Goal: Task Accomplishment & Management: Complete application form

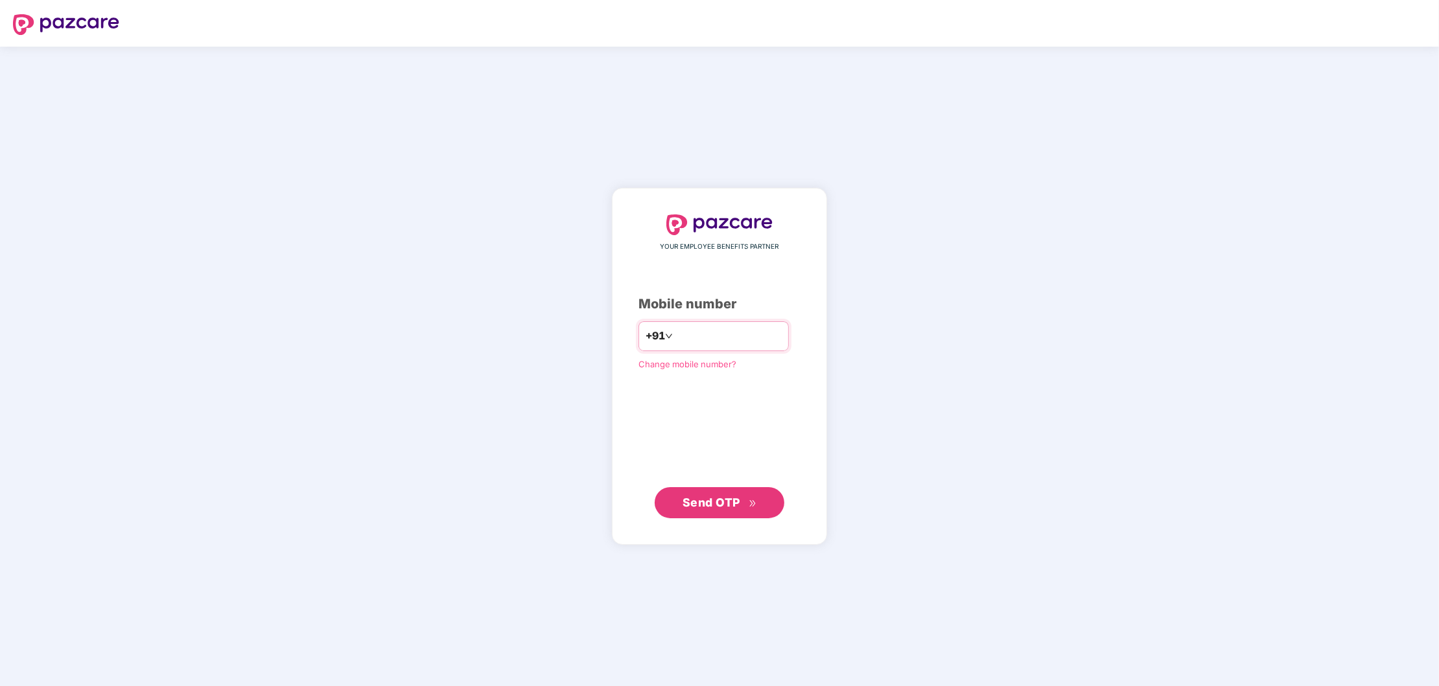
type input "**********"
click at [697, 509] on span "Send OTP" at bounding box center [711, 503] width 58 height 14
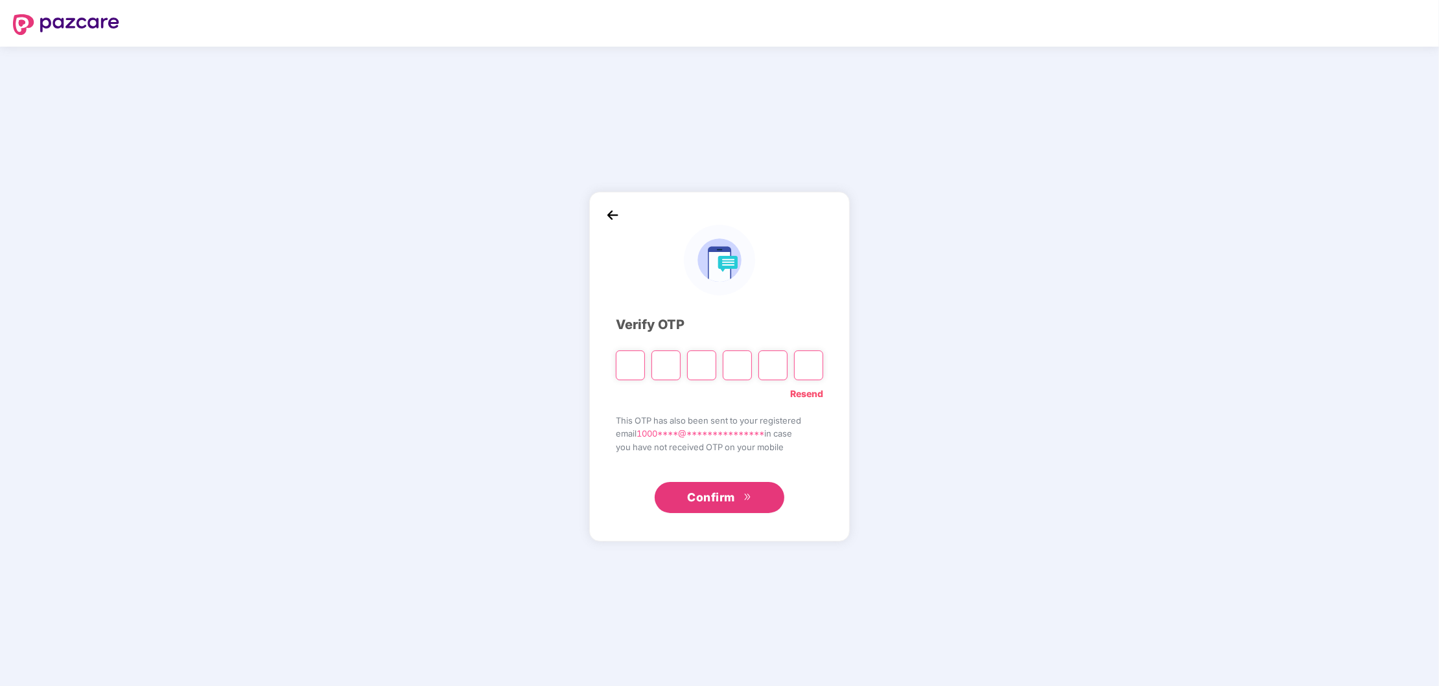
type input "*"
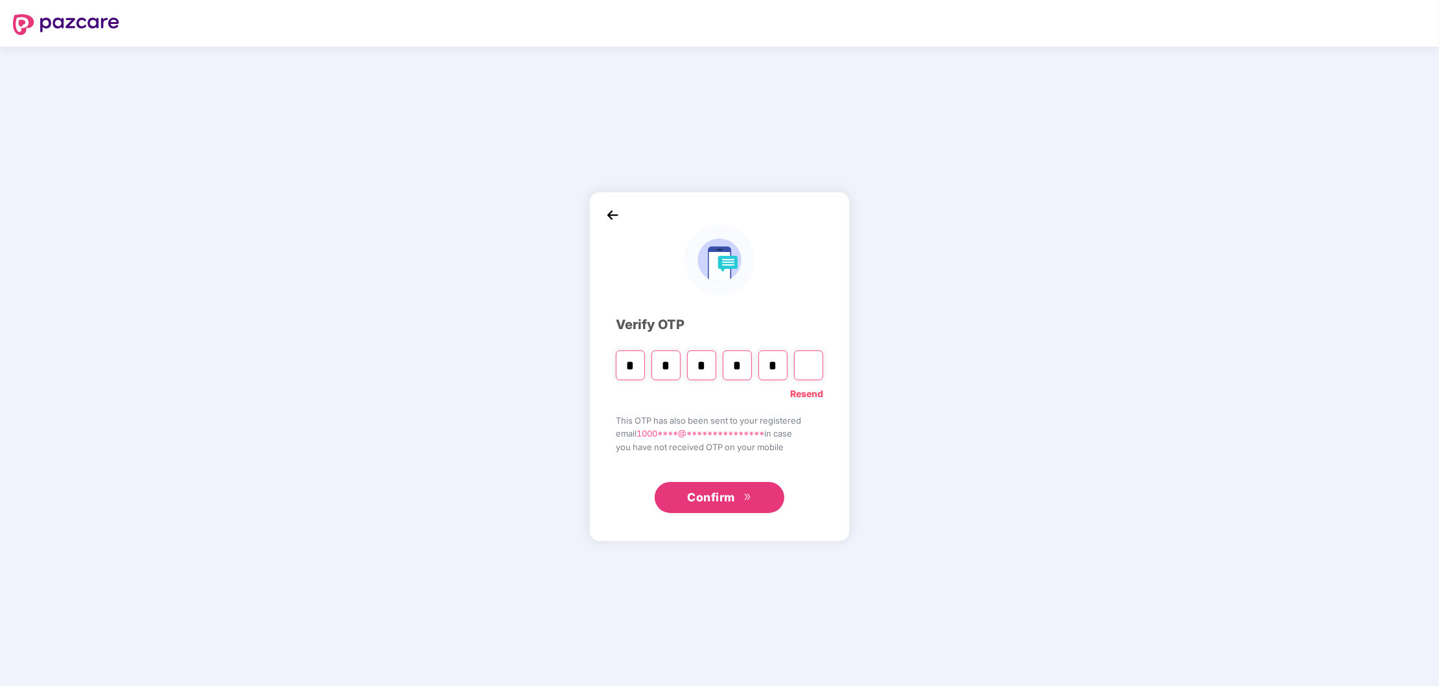
type input "*"
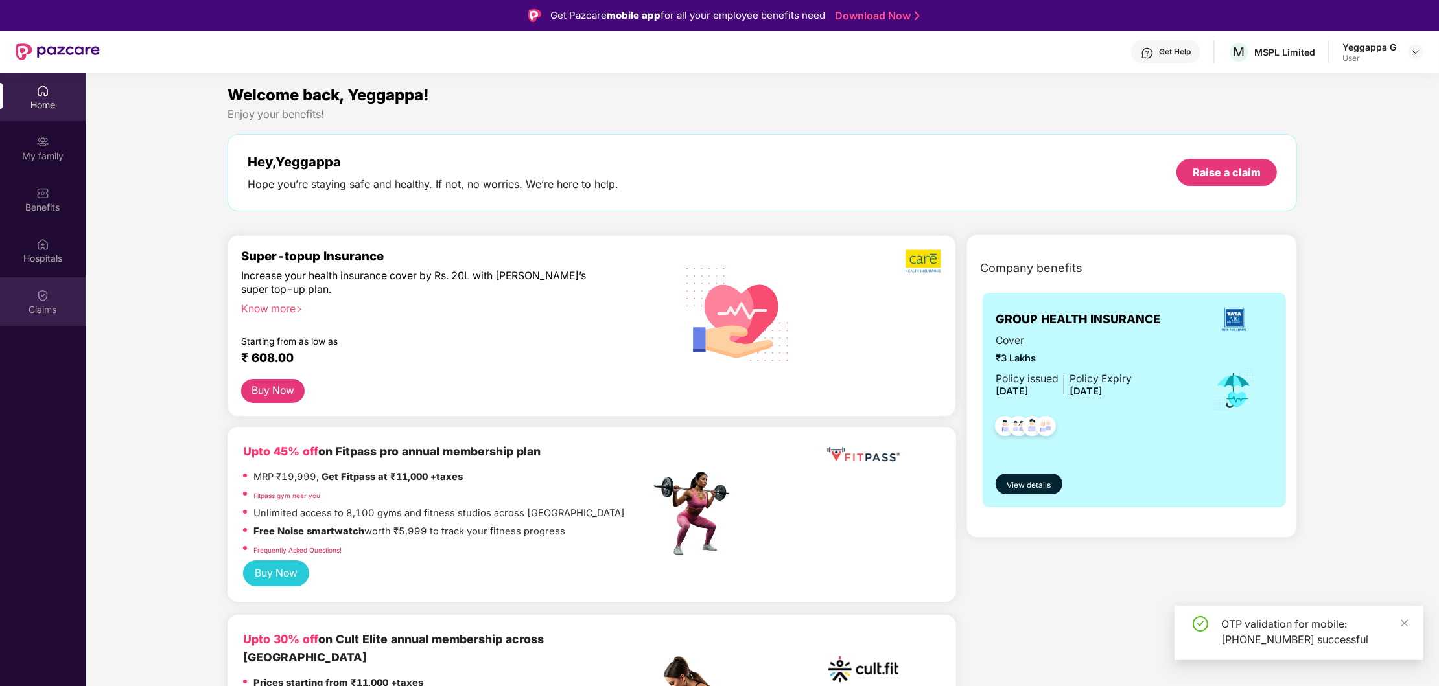
click at [47, 306] on div "Claims" at bounding box center [43, 309] width 86 height 13
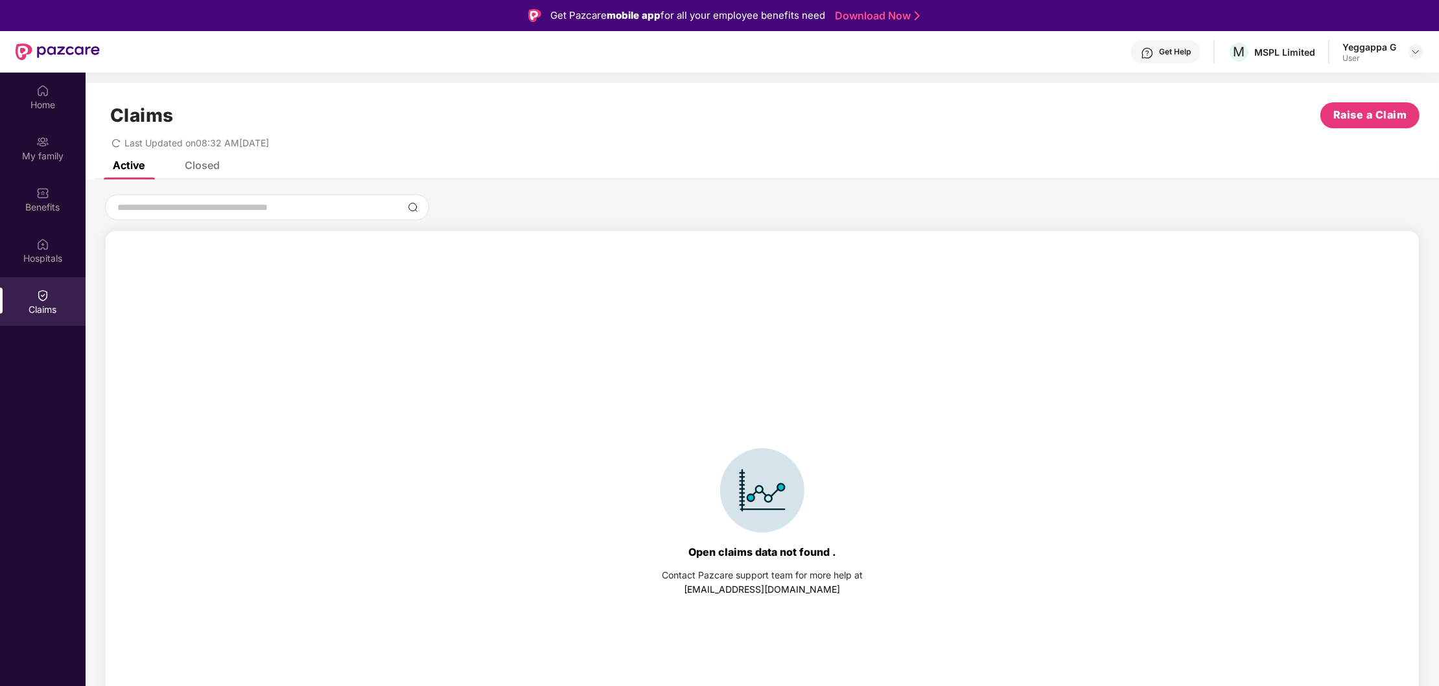
click at [202, 161] on div "Claims Raise a Claim Last Updated on 08:32 AM[DATE]" at bounding box center [762, 122] width 1353 height 78
click at [213, 167] on div "Closed" at bounding box center [202, 165] width 35 height 13
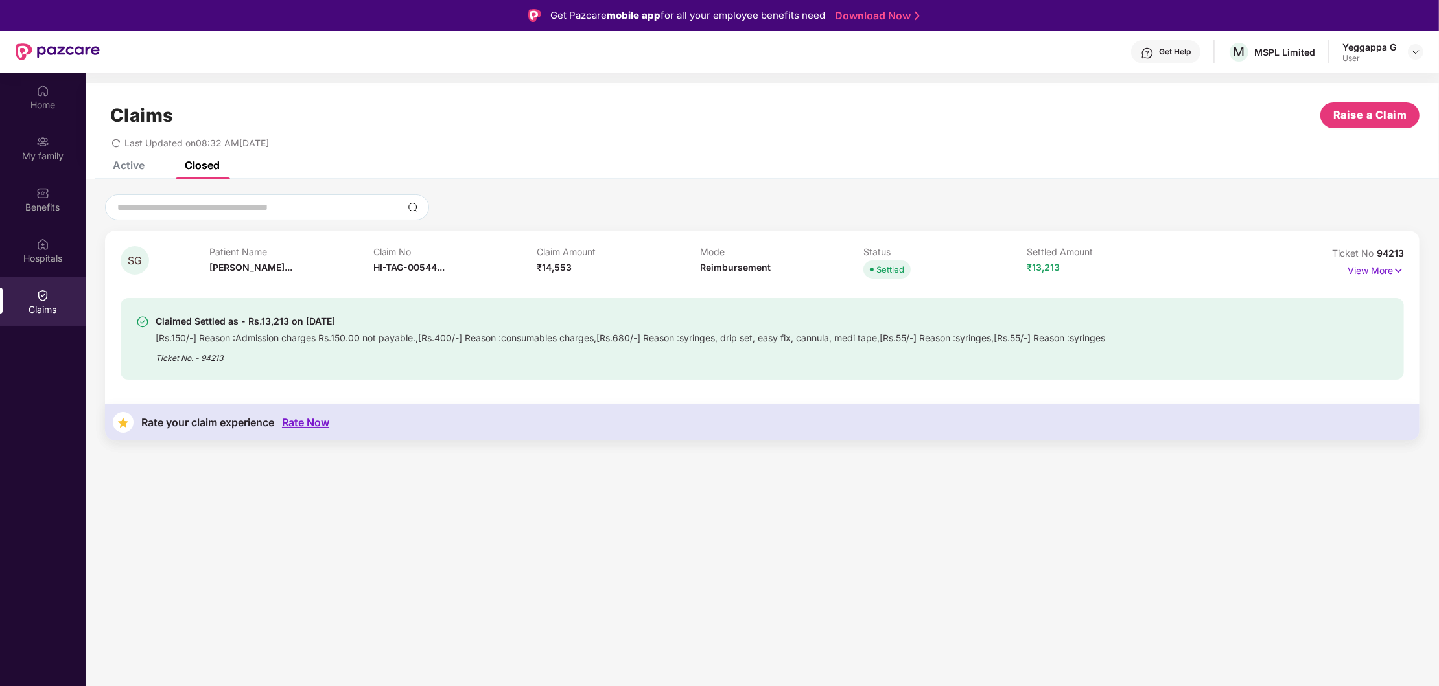
click at [133, 168] on div "Active" at bounding box center [129, 165] width 32 height 13
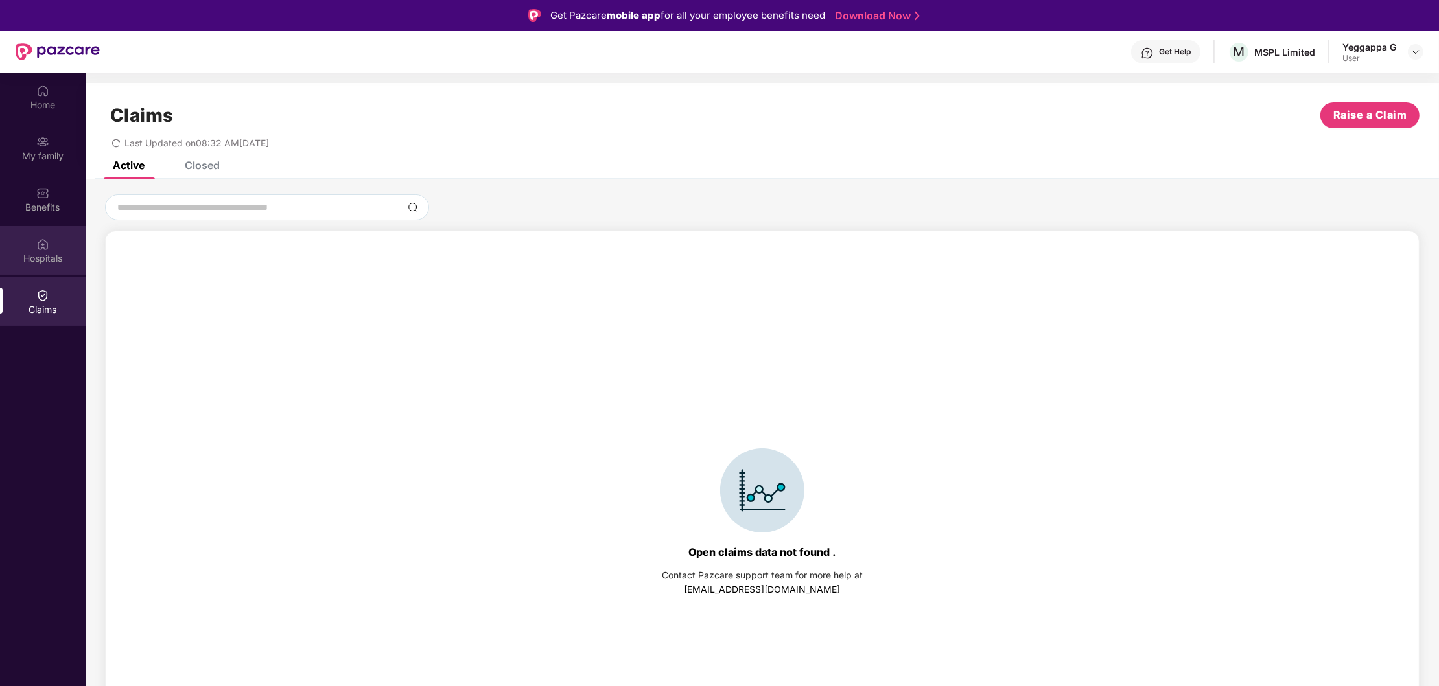
click at [37, 260] on div "Hospitals" at bounding box center [43, 258] width 86 height 13
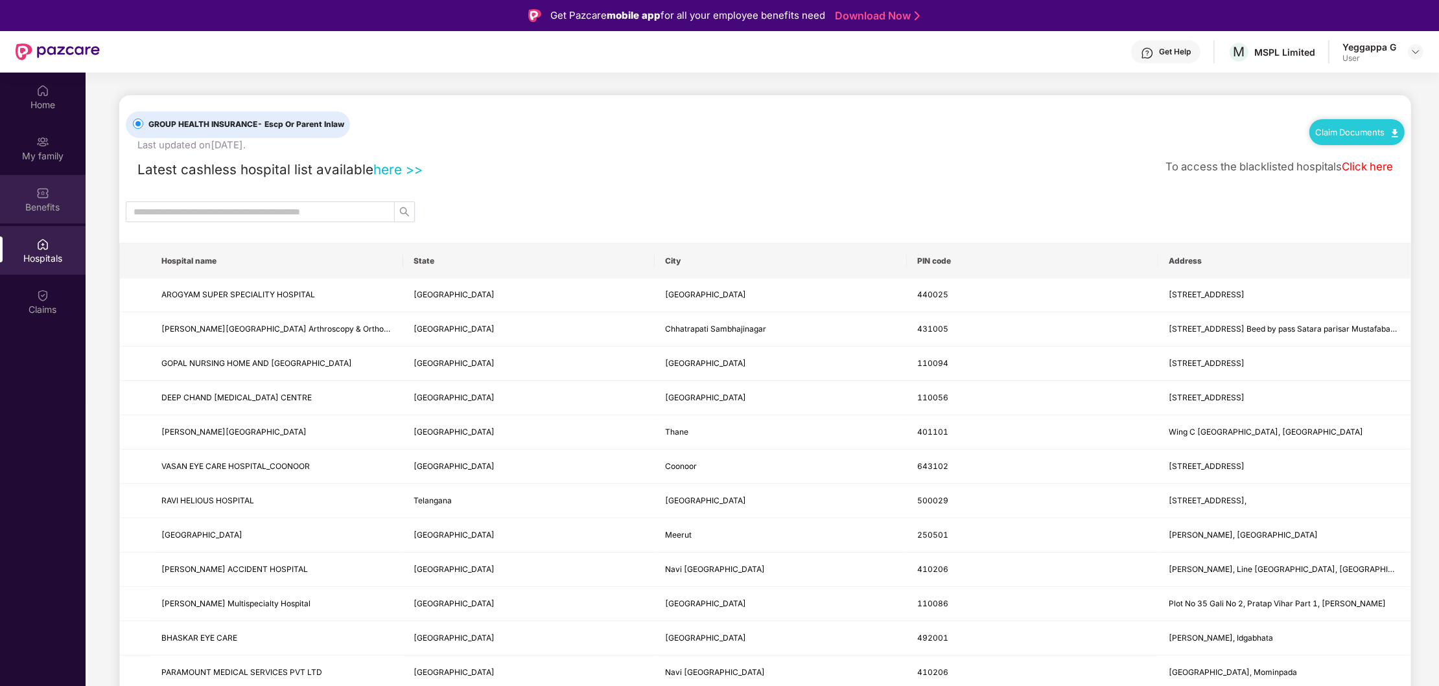
click at [47, 203] on div "Benefits" at bounding box center [43, 207] width 86 height 13
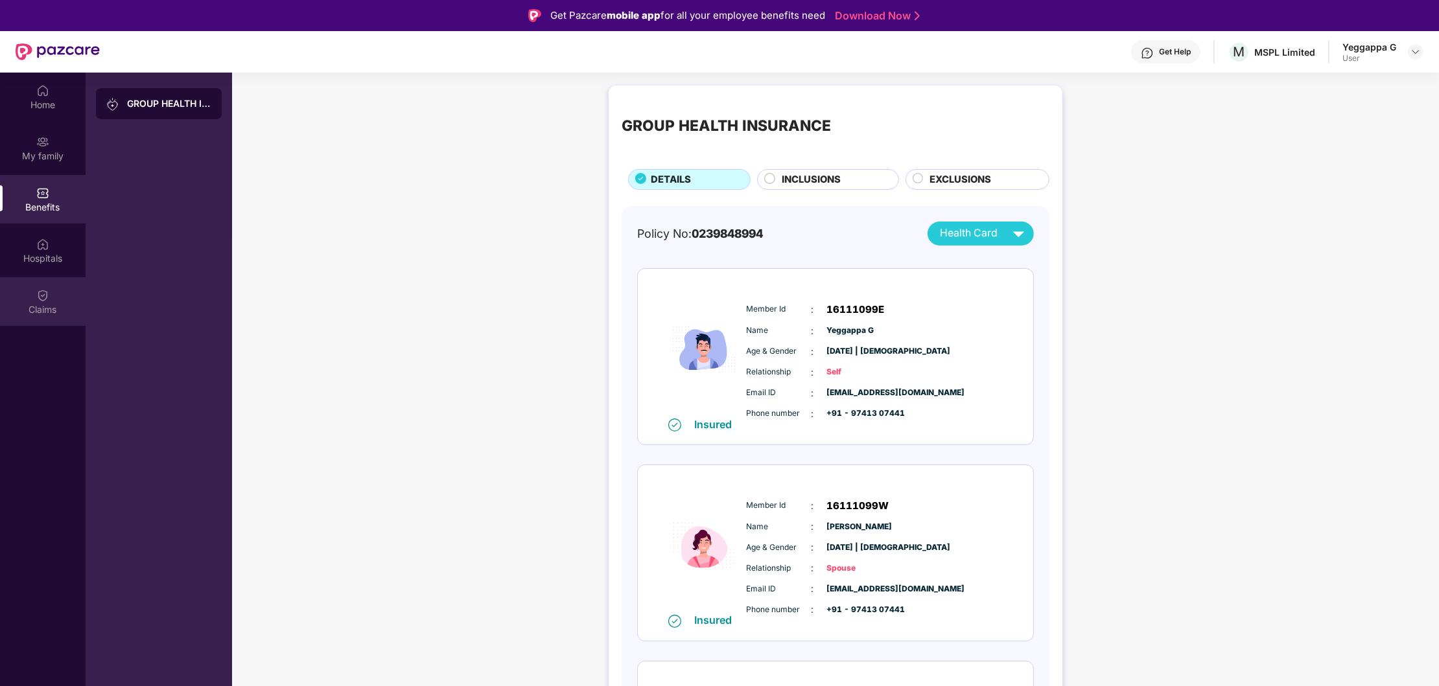
click at [38, 294] on img at bounding box center [42, 295] width 13 height 13
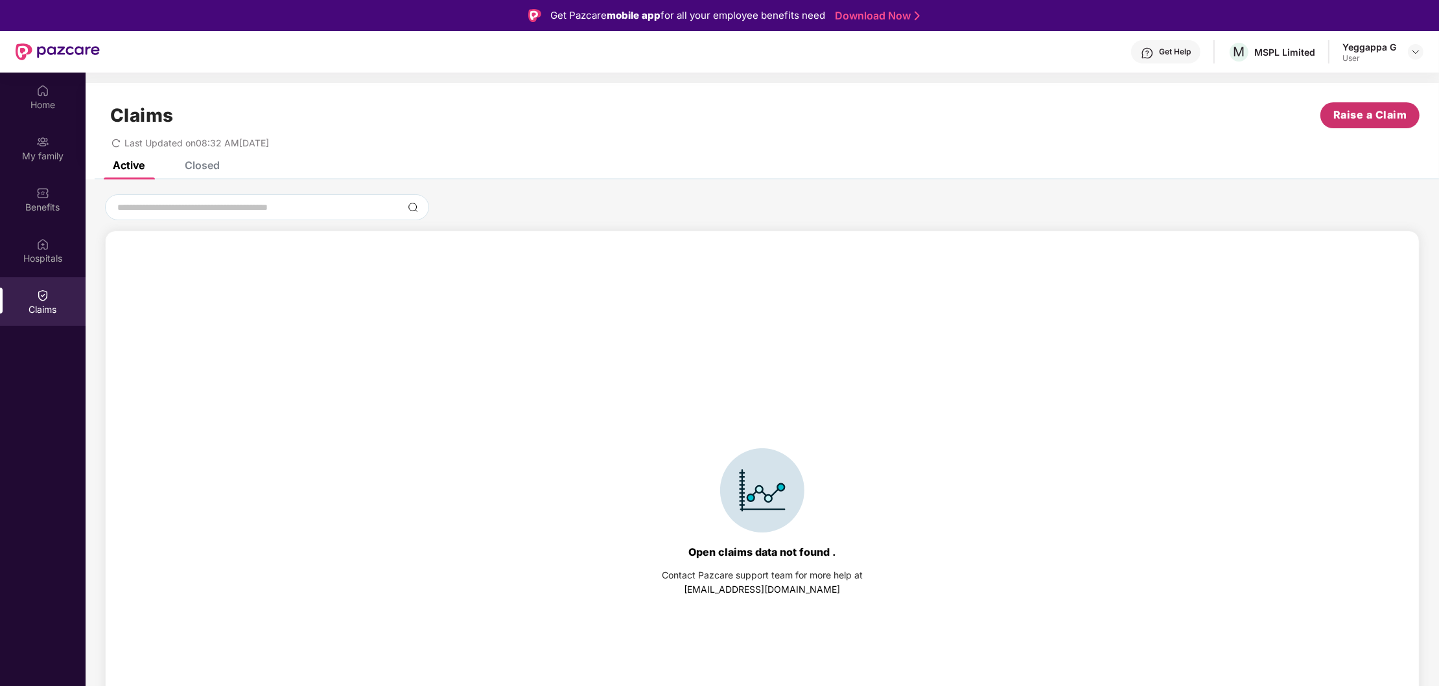
click at [1365, 114] on span "Raise a Claim" at bounding box center [1370, 115] width 74 height 16
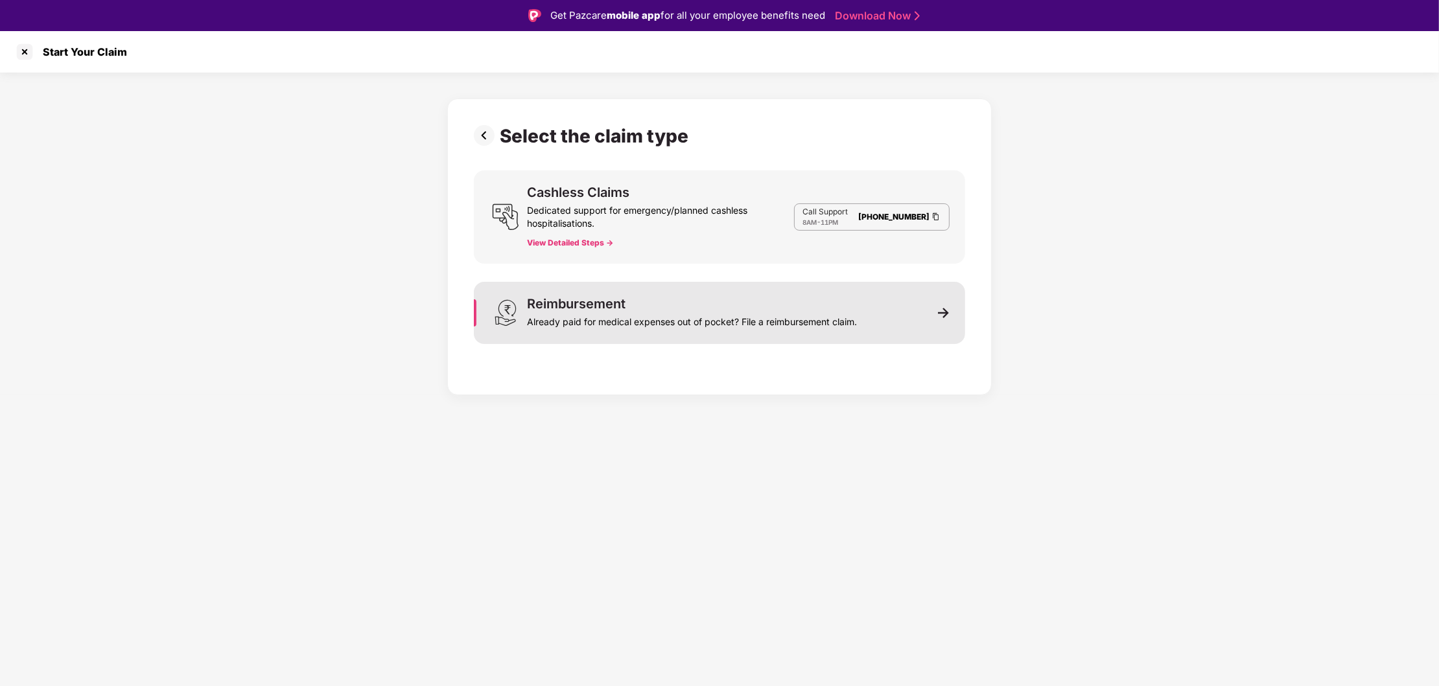
click at [812, 323] on div "Already paid for medical expenses out of pocket? File a reimbursement claim." at bounding box center [692, 319] width 330 height 18
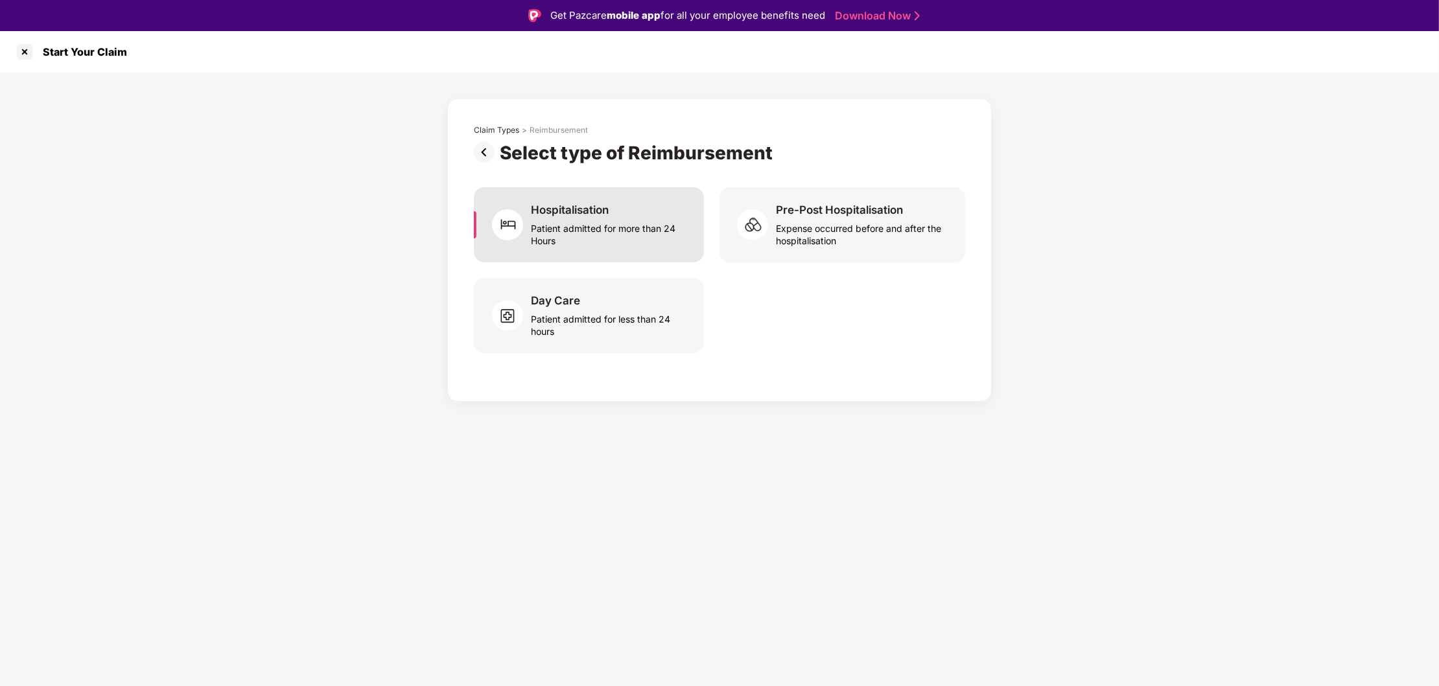
click at [583, 233] on div "Patient admitted for more than 24 Hours" at bounding box center [609, 232] width 157 height 30
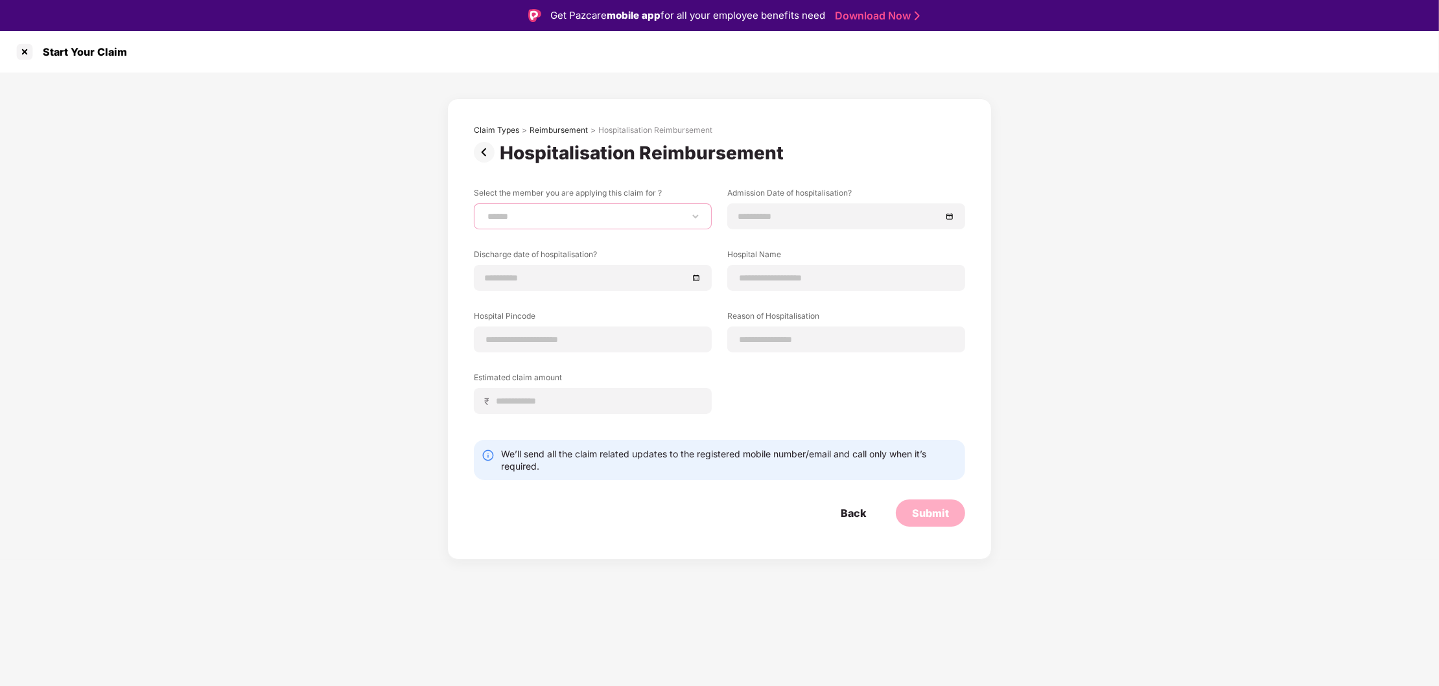
click at [485, 211] on select "**********" at bounding box center [593, 216] width 216 height 10
select select "**********"
click option "**********" at bounding box center [0, 0] width 0 height 0
click at [908, 211] on input at bounding box center [839, 216] width 203 height 14
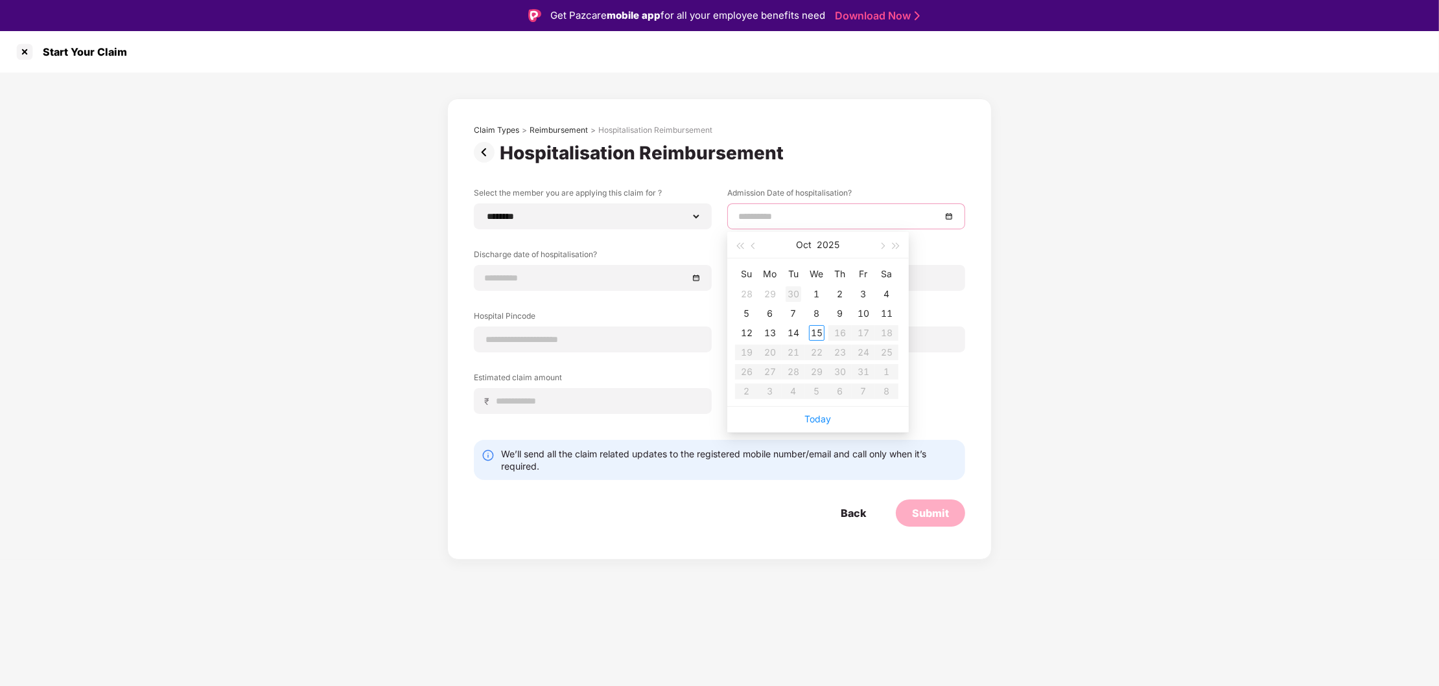
type input "**********"
click at [863, 294] on div "3" at bounding box center [863, 294] width 16 height 16
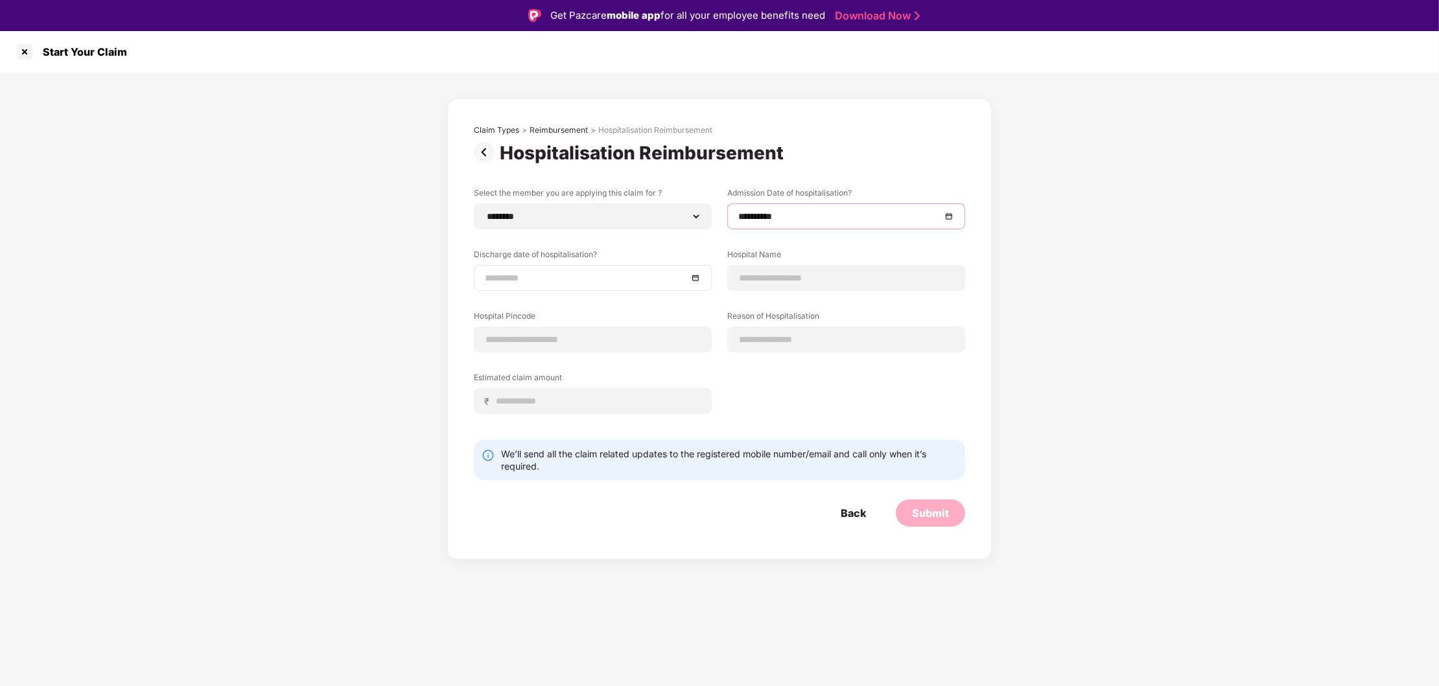
click at [697, 276] on div at bounding box center [593, 278] width 216 height 14
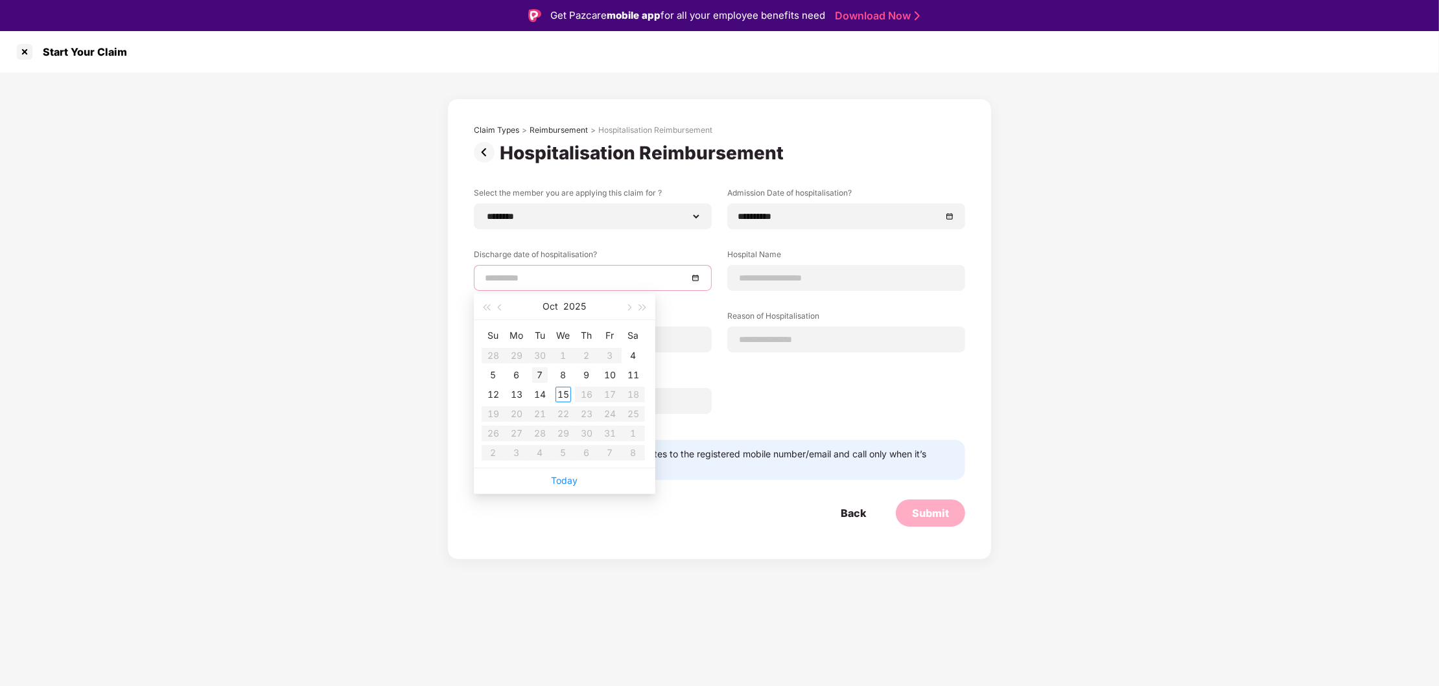
type input "**********"
click at [537, 373] on div "7" at bounding box center [540, 375] width 16 height 16
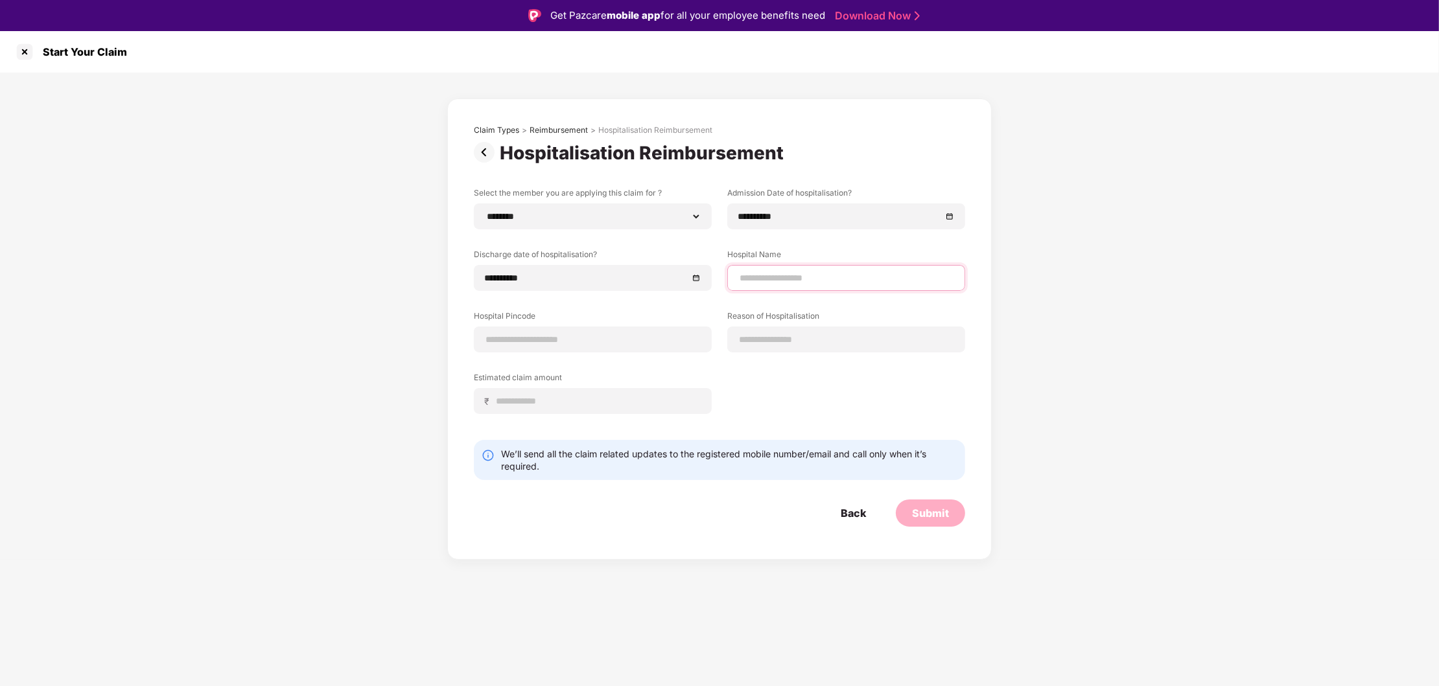
click at [795, 275] on input at bounding box center [846, 279] width 216 height 14
type input "**********"
click at [542, 335] on input at bounding box center [593, 340] width 216 height 14
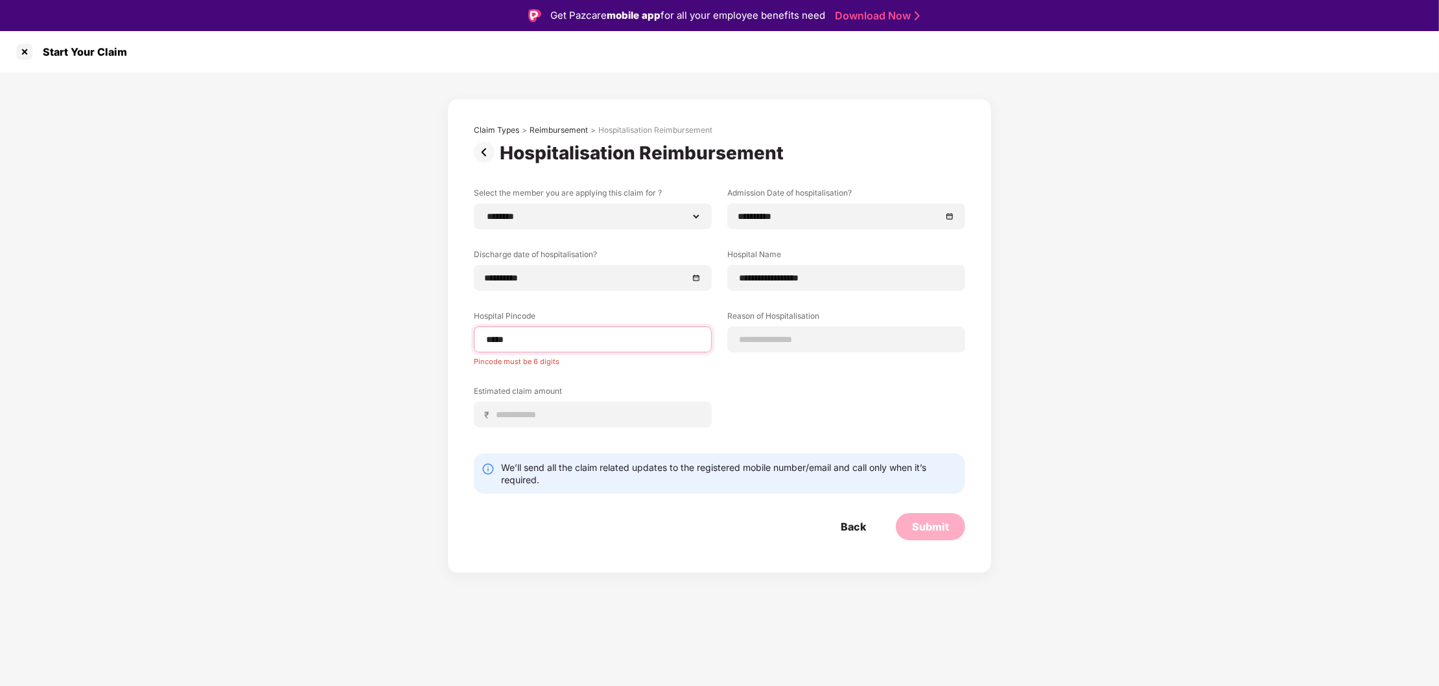
type input "******"
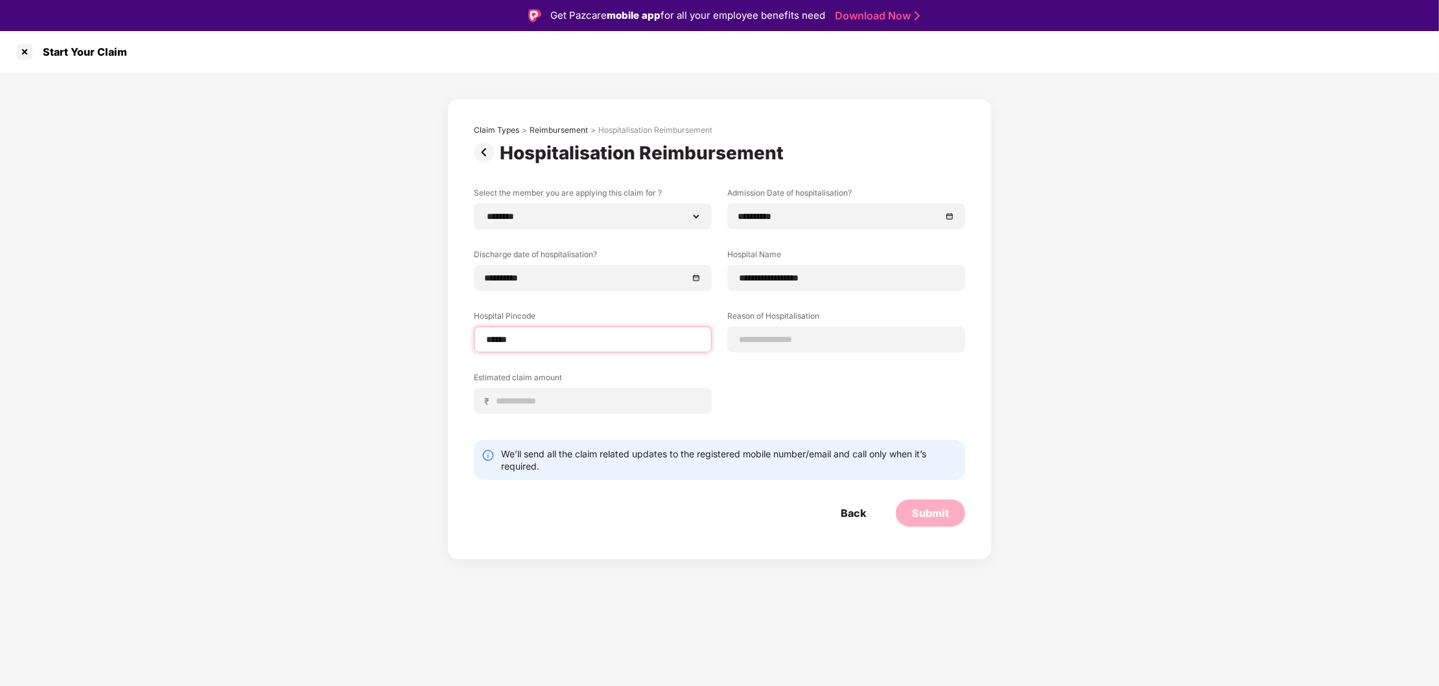
select select "*****"
select select "*********"
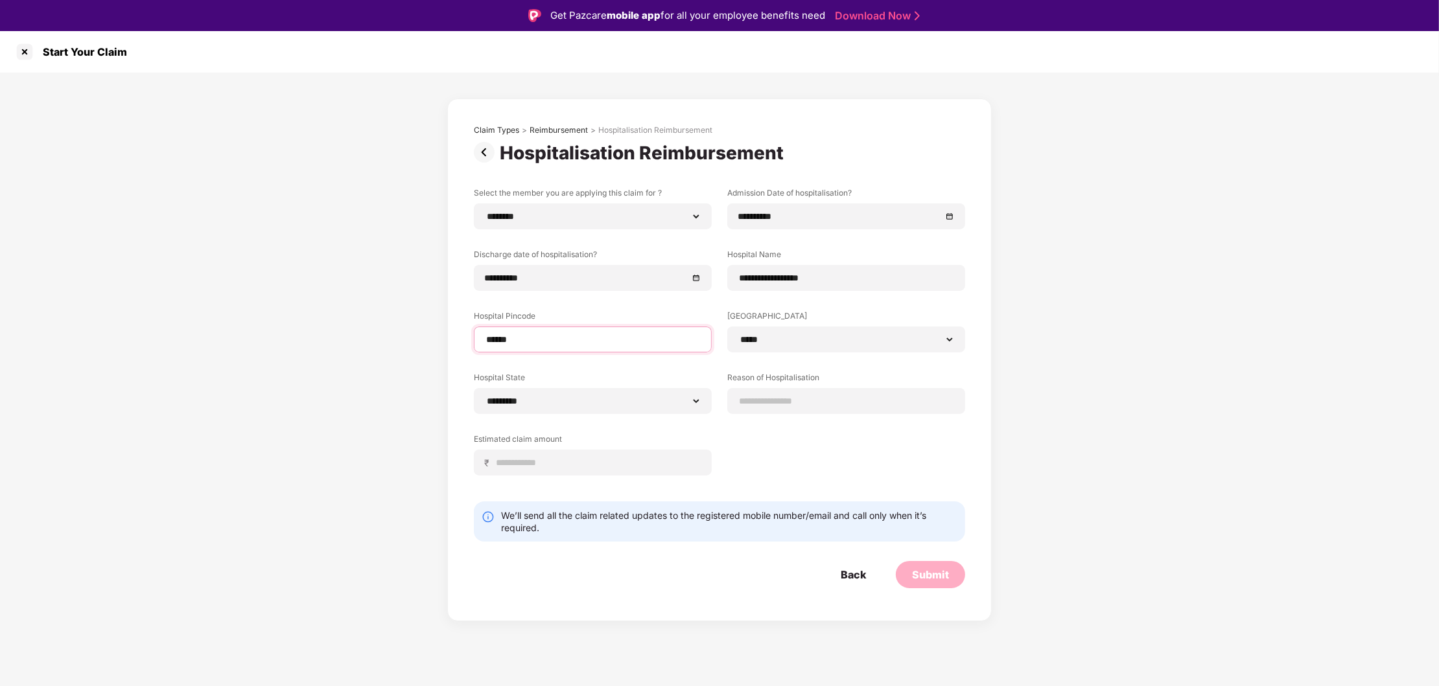
type input "******"
click at [780, 393] on div at bounding box center [846, 401] width 238 height 26
click at [765, 397] on input at bounding box center [846, 402] width 216 height 14
type input "*********"
click at [767, 474] on div "**********" at bounding box center [719, 341] width 491 height 308
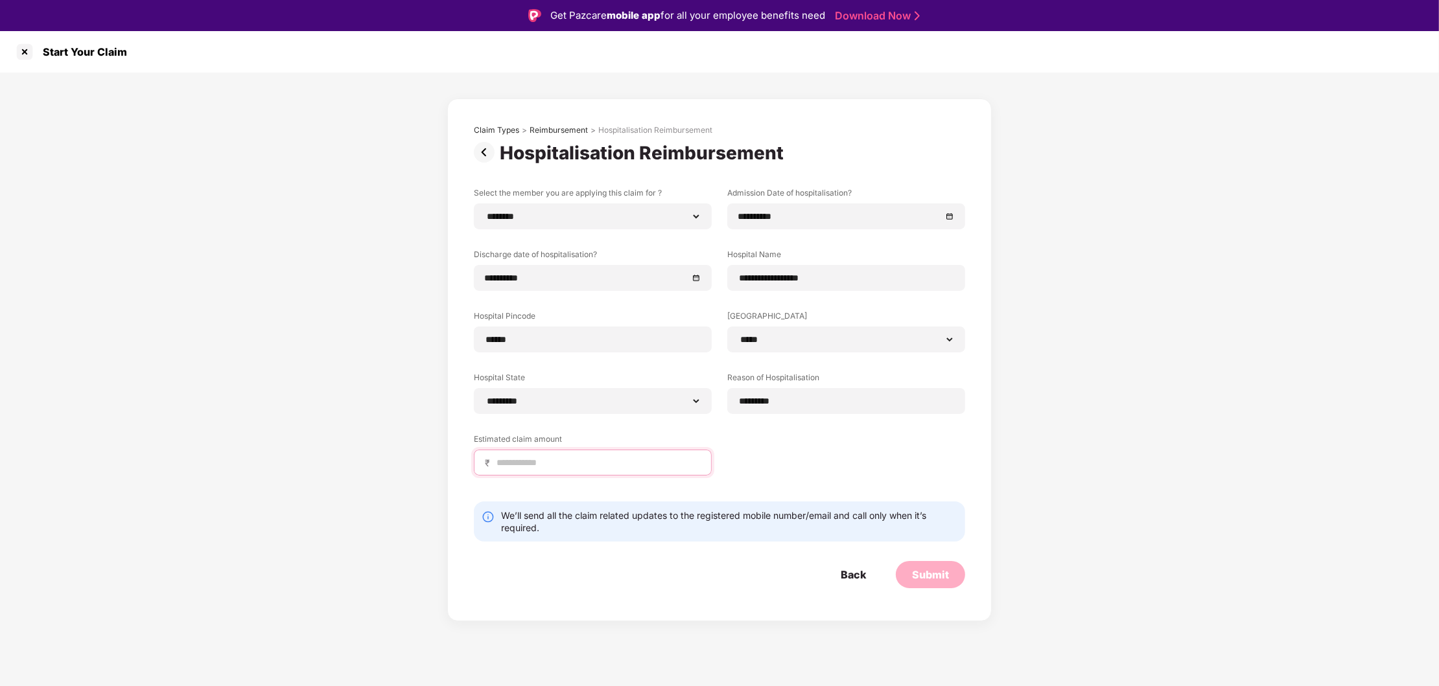
click at [503, 461] on input at bounding box center [597, 463] width 205 height 14
type input "*****"
click at [606, 591] on div "**********" at bounding box center [719, 359] width 544 height 523
click at [945, 577] on div "Submit" at bounding box center [930, 575] width 37 height 14
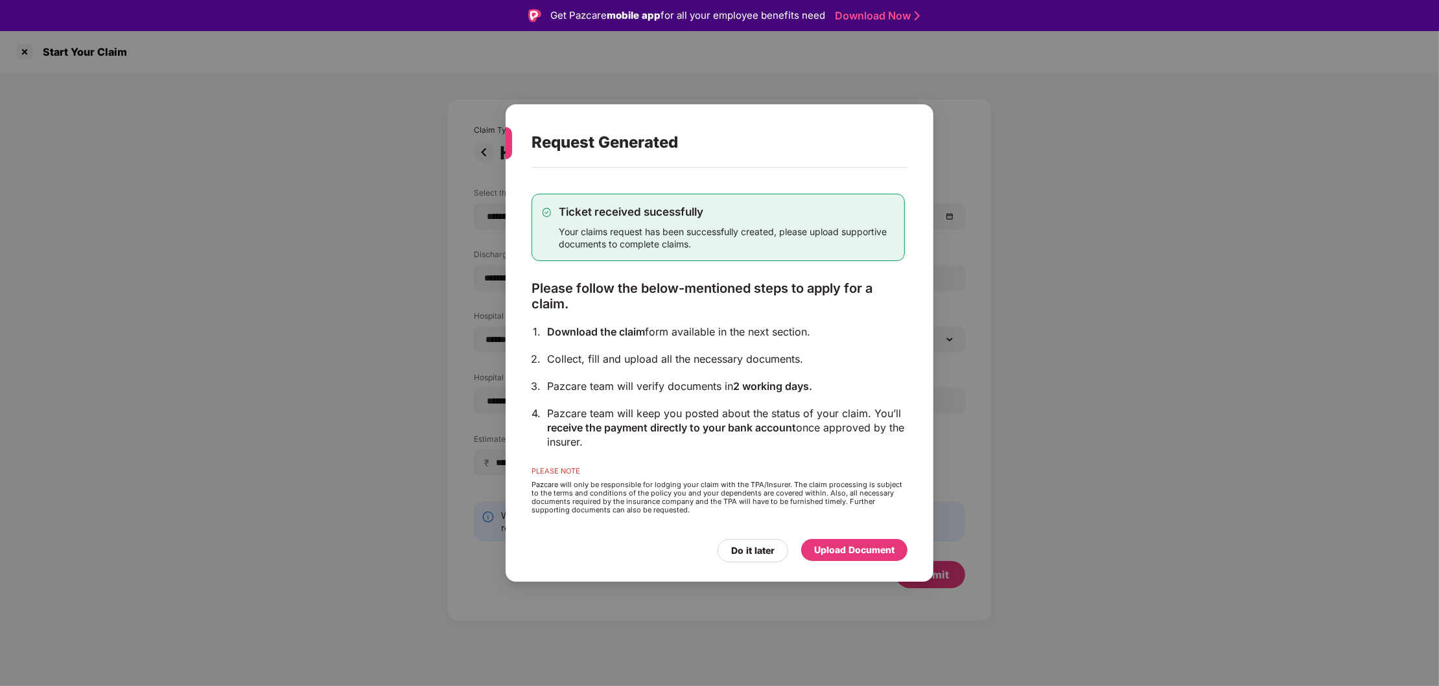
click at [838, 557] on div "Upload Document" at bounding box center [854, 550] width 80 height 14
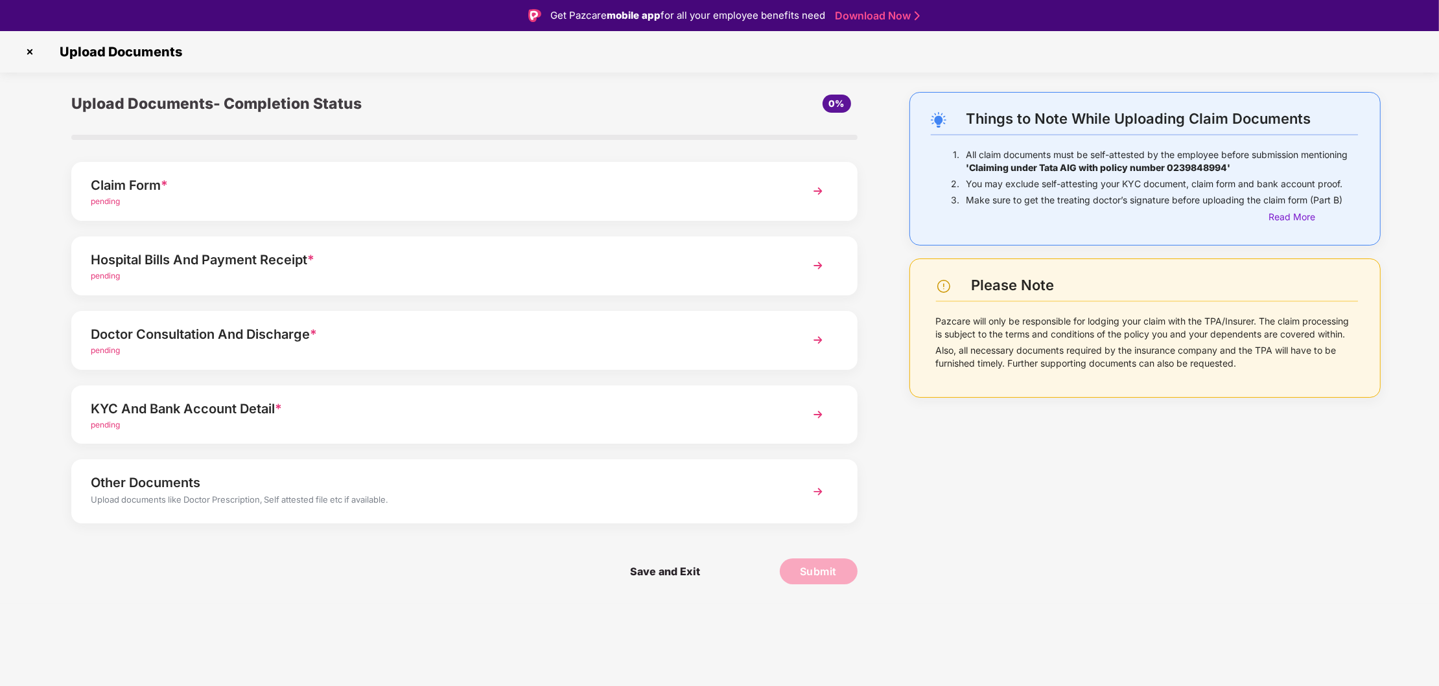
click at [816, 198] on img at bounding box center [817, 190] width 23 height 23
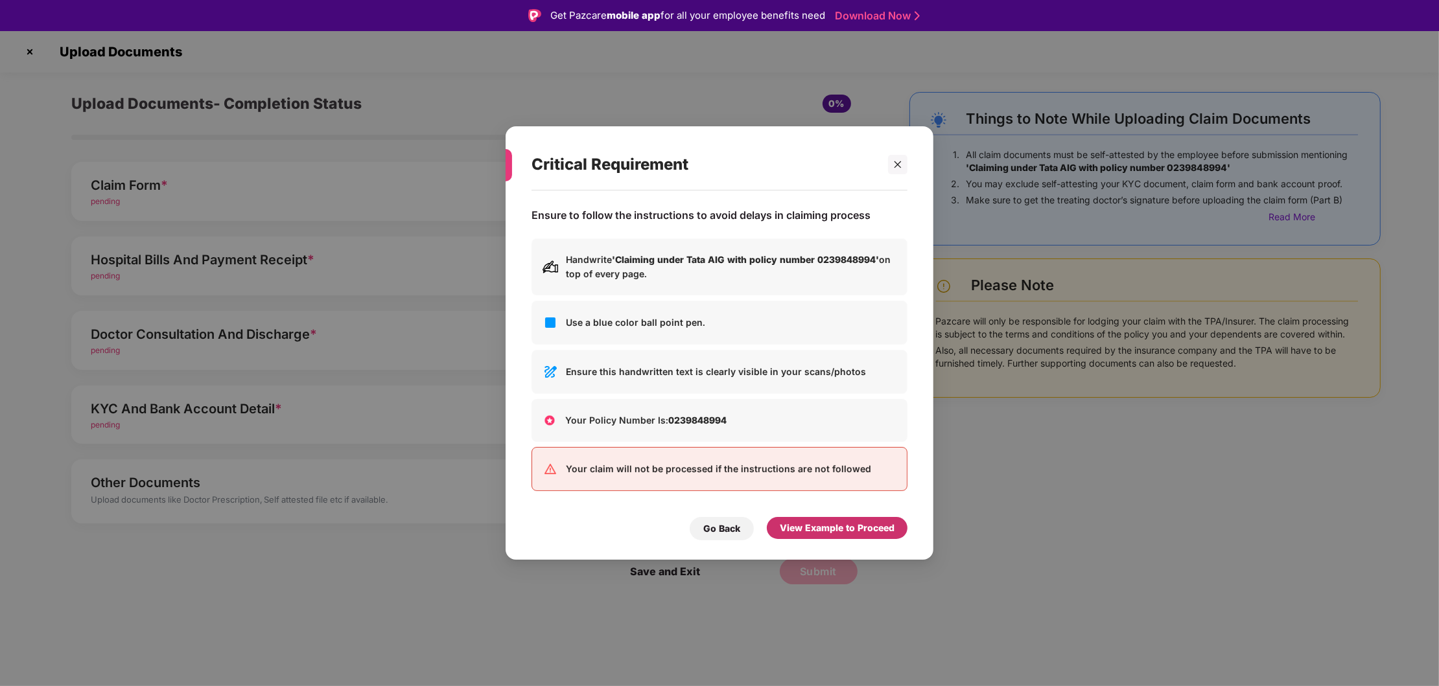
click at [832, 529] on div "View Example to Proceed" at bounding box center [837, 528] width 115 height 14
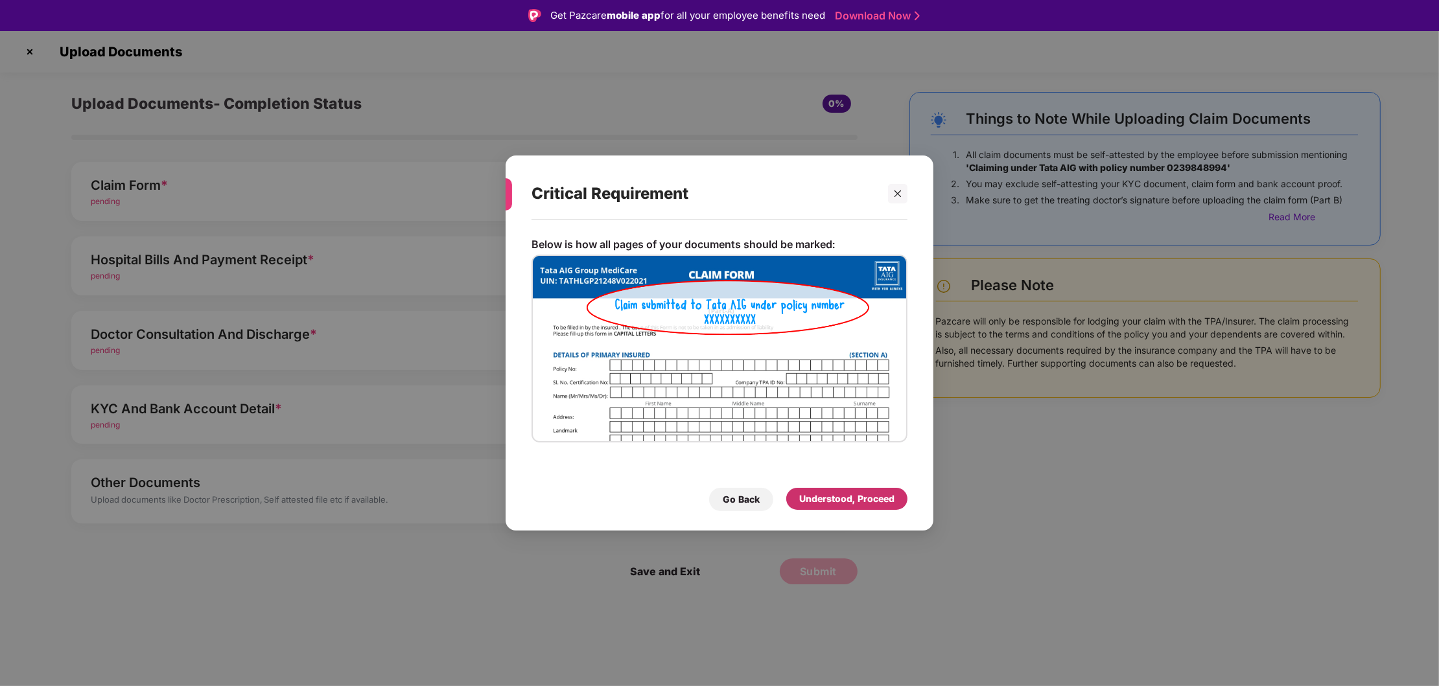
click at [844, 499] on div "Understood, Proceed" at bounding box center [846, 499] width 95 height 14
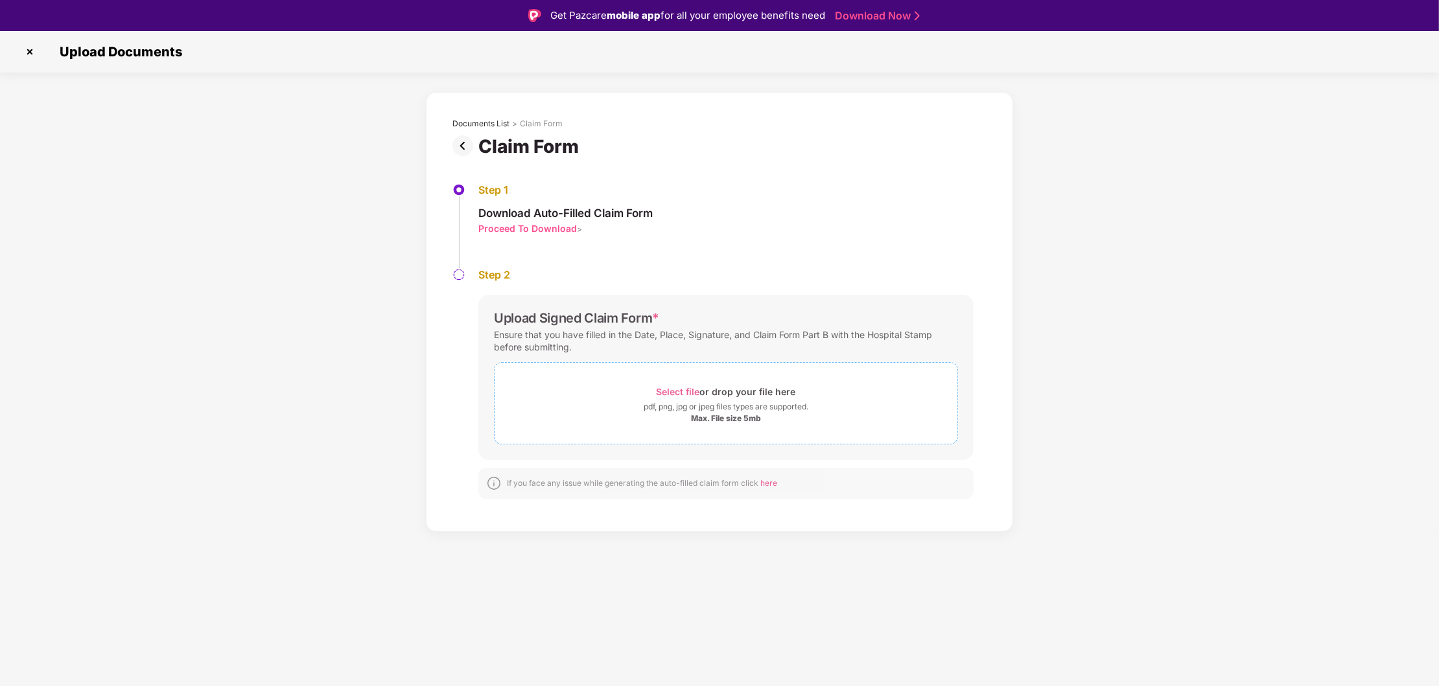
click at [708, 407] on div "pdf, png, jpg or jpeg files types are supported." at bounding box center [725, 406] width 165 height 13
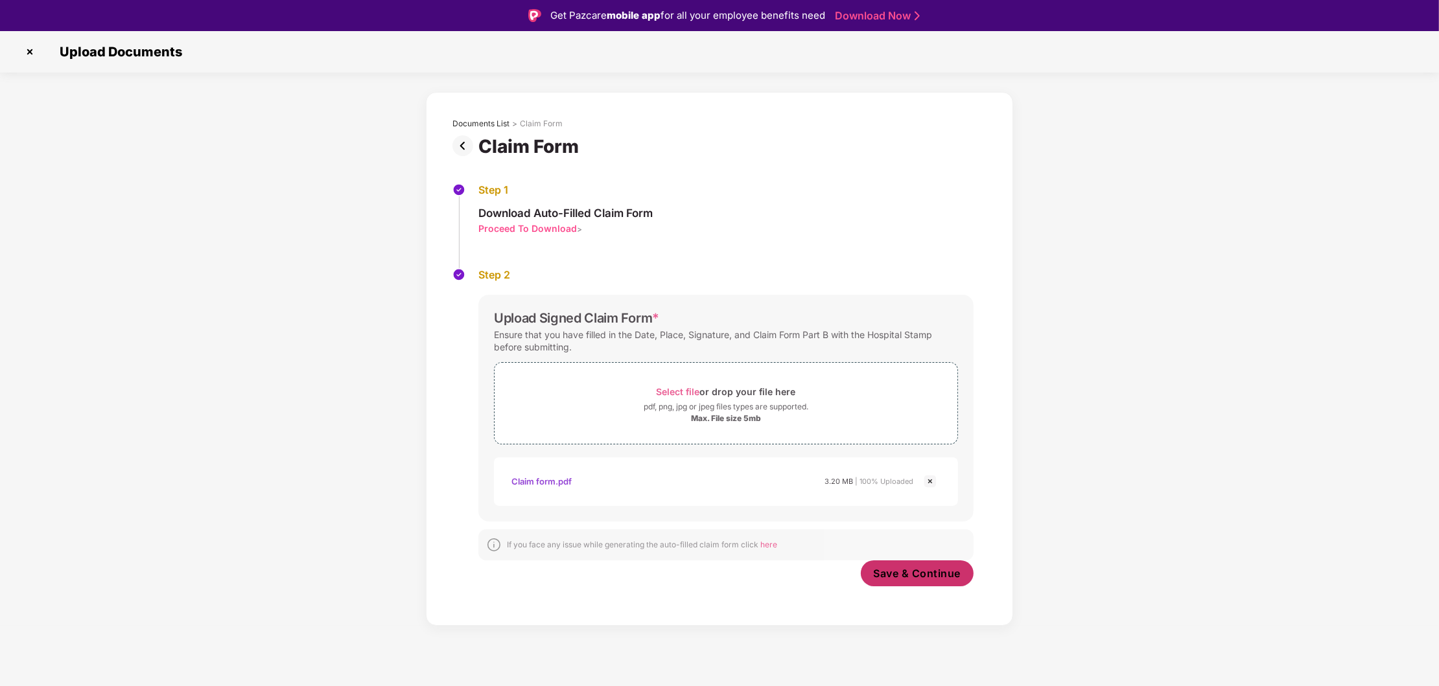
click at [916, 578] on span "Save & Continue" at bounding box center [916, 573] width 87 height 14
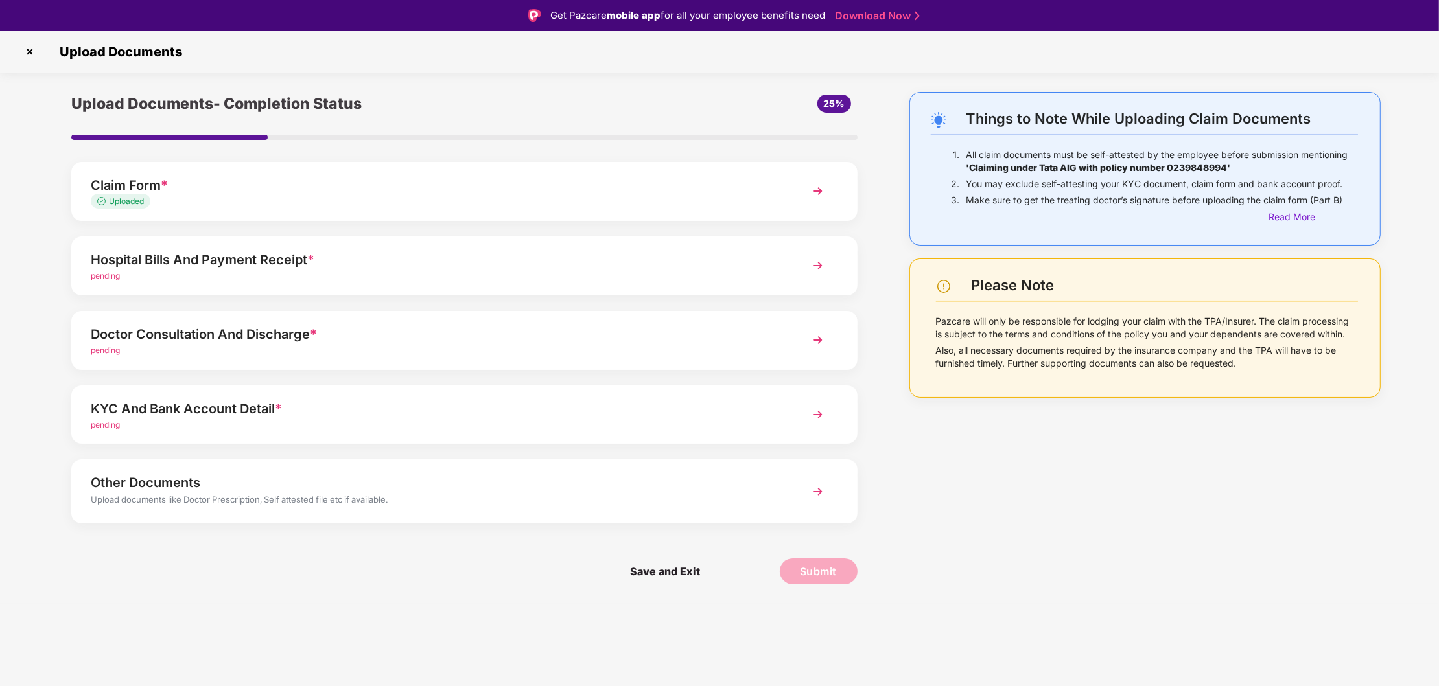
click at [817, 264] on img at bounding box center [817, 265] width 23 height 23
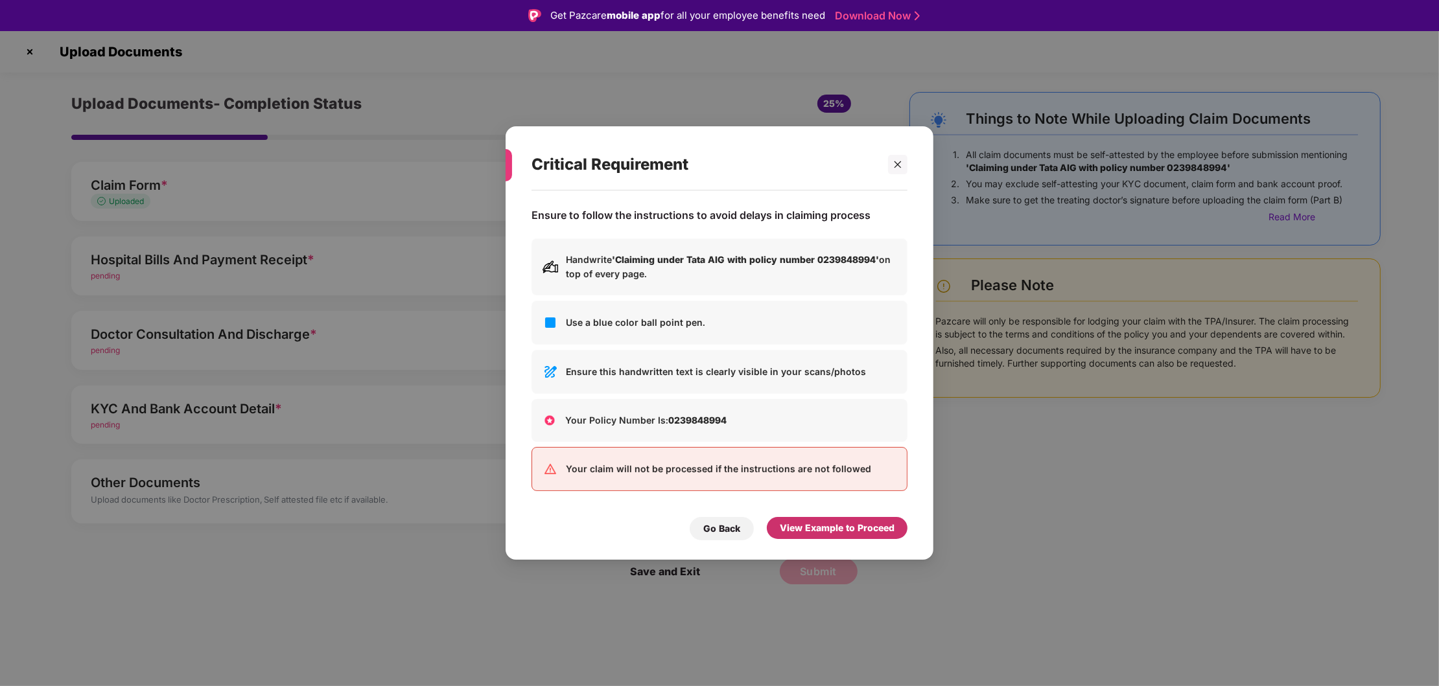
click at [818, 530] on div "View Example to Proceed" at bounding box center [837, 528] width 115 height 14
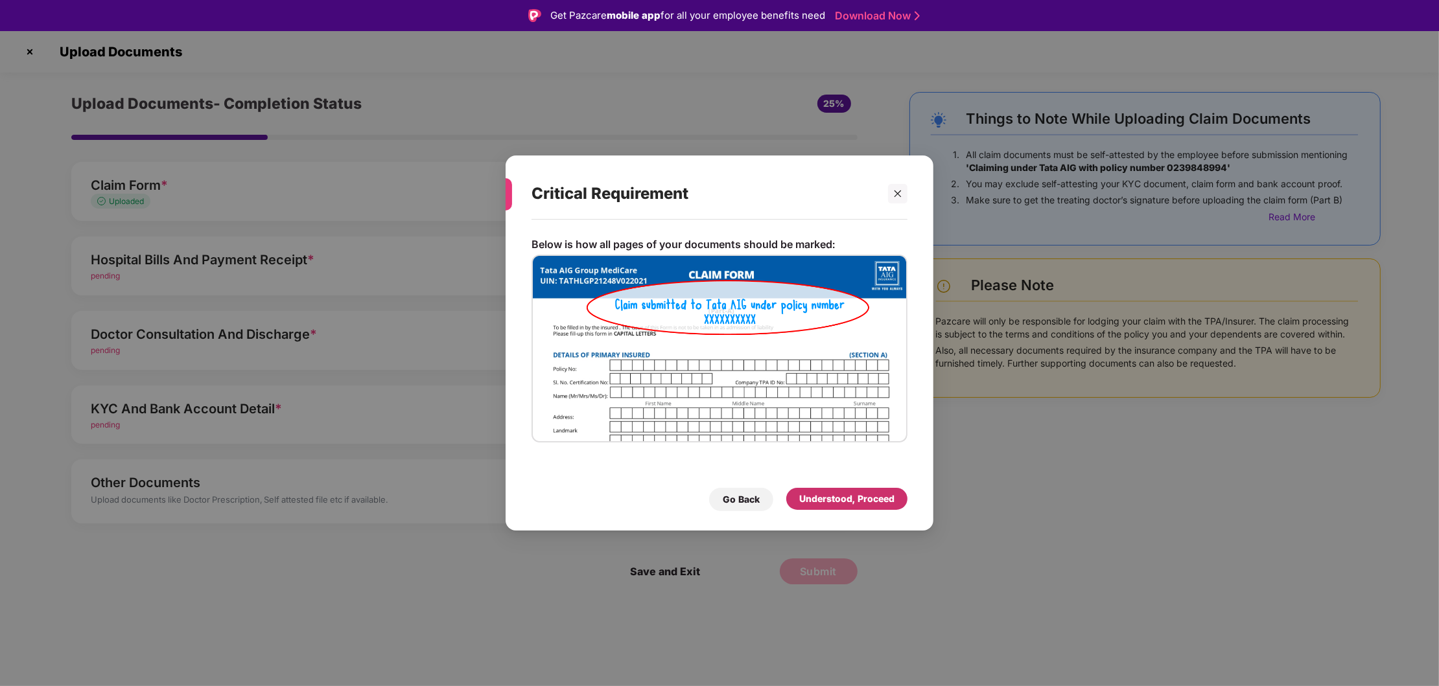
click at [842, 497] on div "Understood, Proceed" at bounding box center [846, 499] width 95 height 14
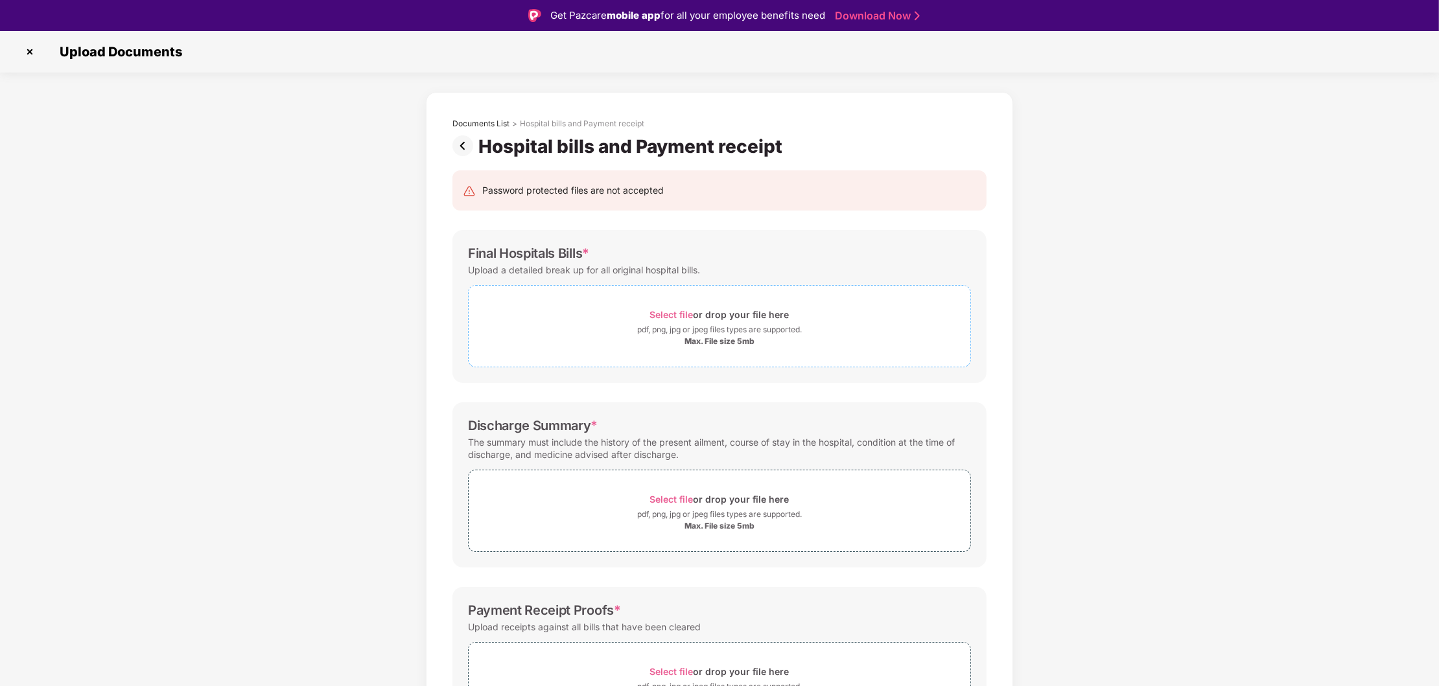
click at [686, 332] on div "pdf, png, jpg or jpeg files types are supported." at bounding box center [719, 329] width 165 height 13
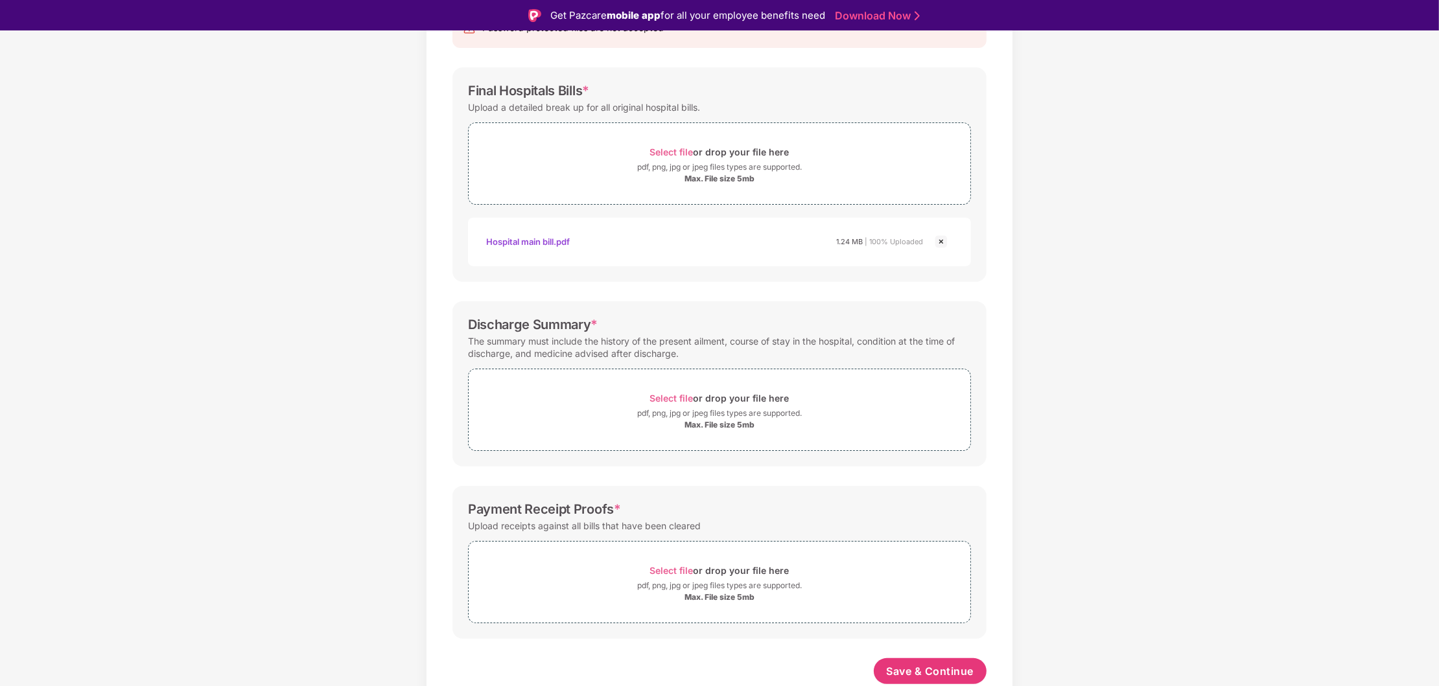
scroll to position [165, 0]
click at [729, 397] on div "Select file or drop your file here" at bounding box center [719, 397] width 139 height 17
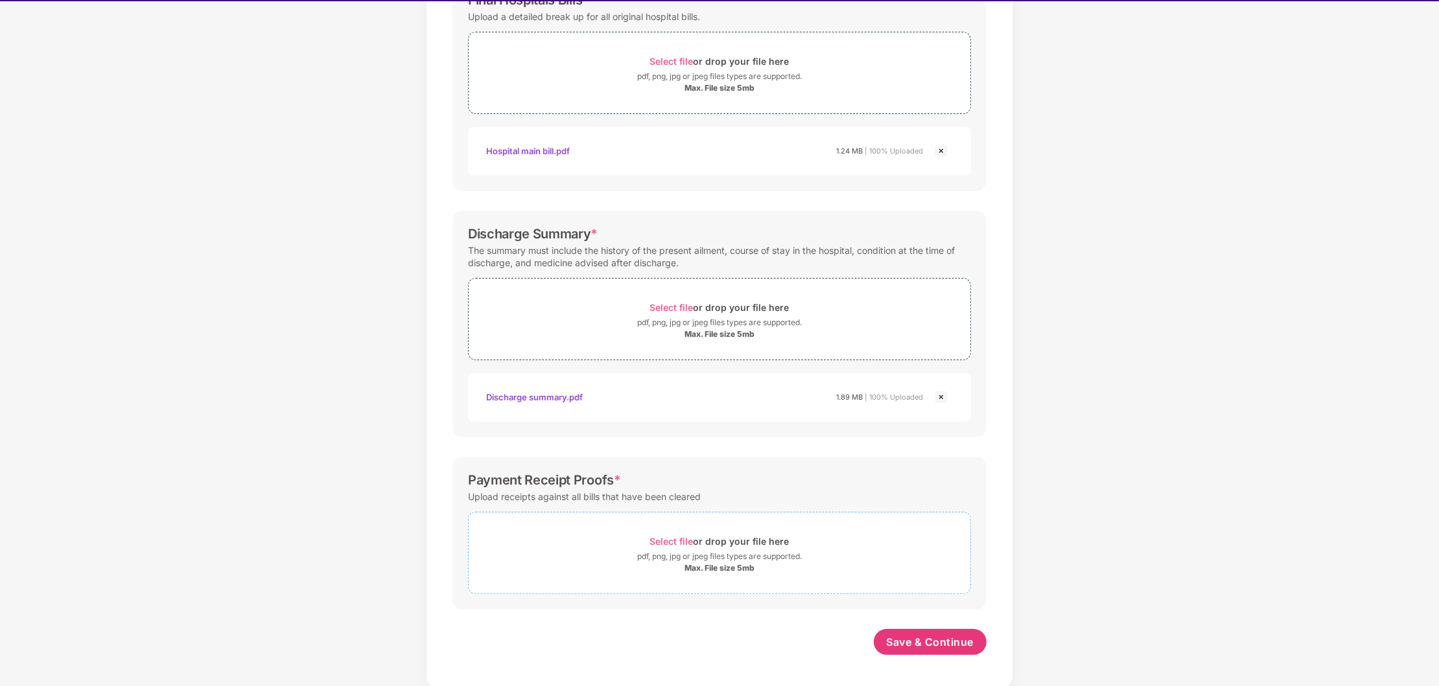
scroll to position [30, 0]
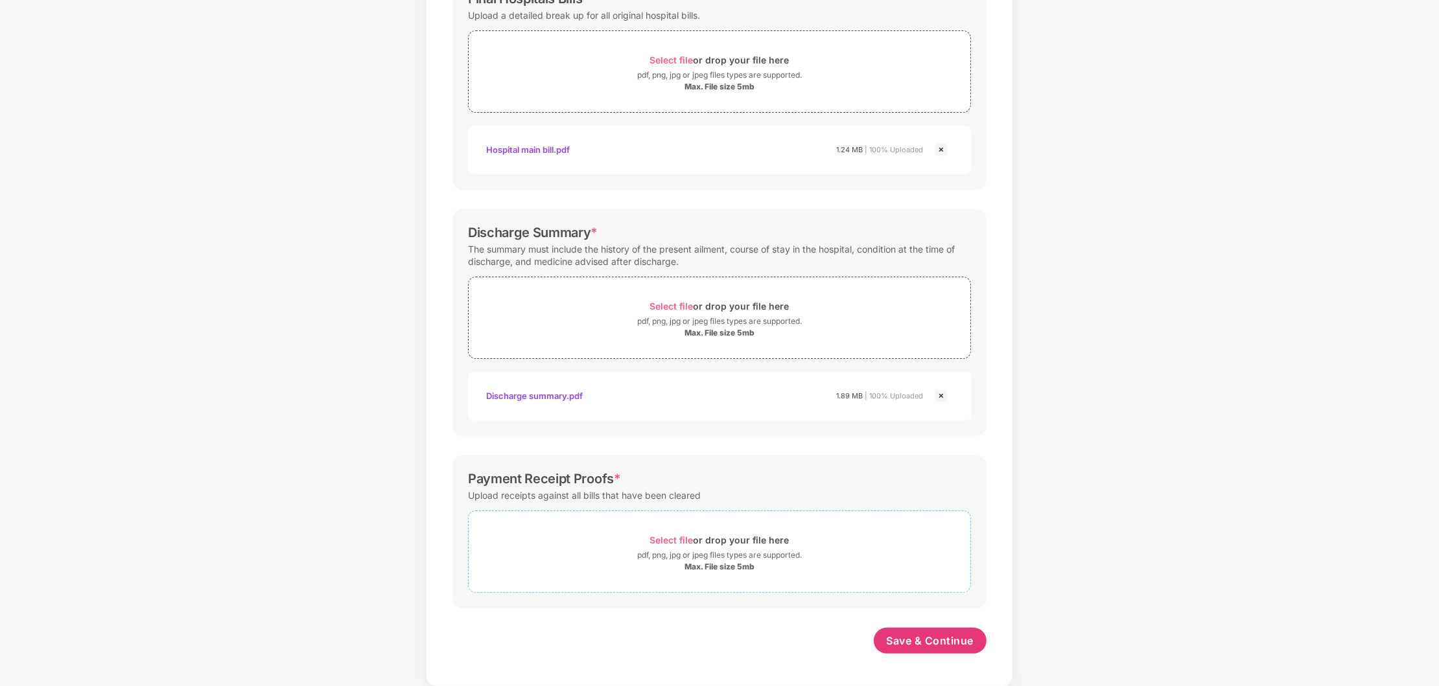
click at [665, 546] on div "Select file or drop your file here" at bounding box center [719, 539] width 139 height 17
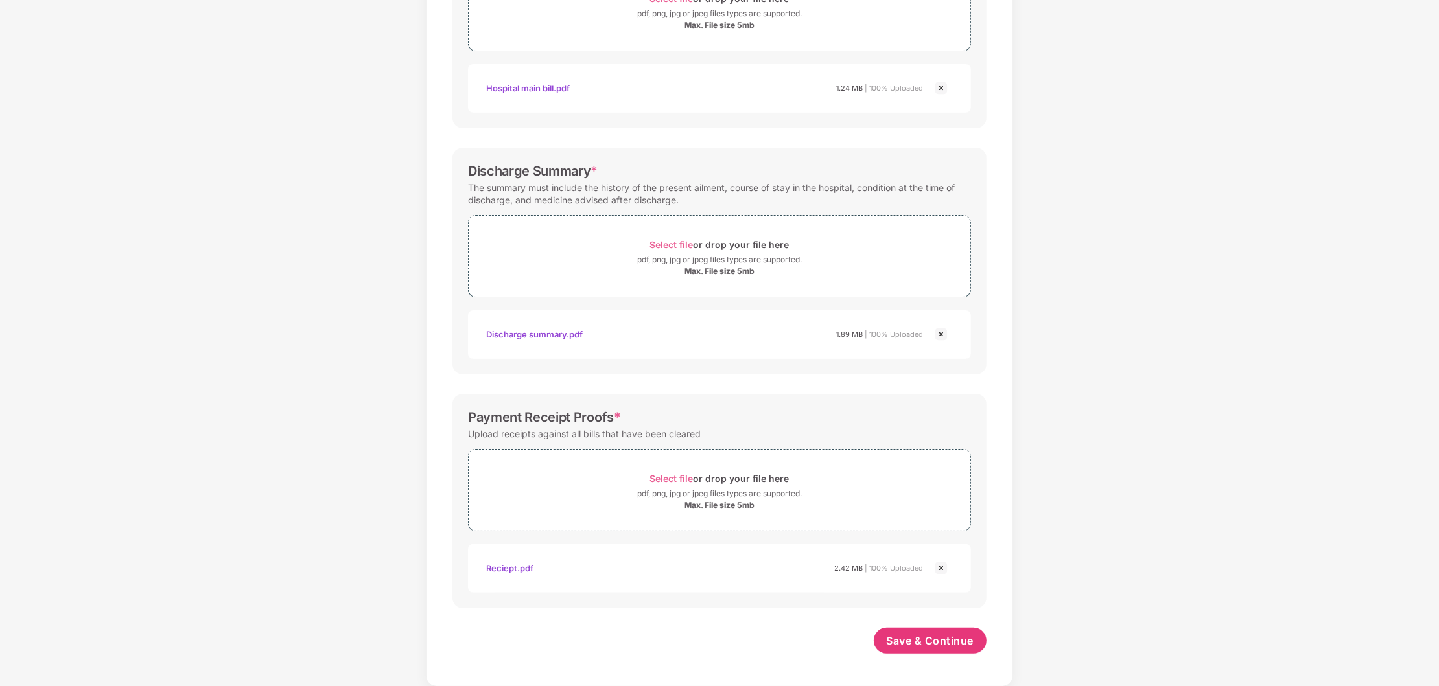
scroll to position [288, 0]
click at [943, 639] on span "Save & Continue" at bounding box center [929, 641] width 87 height 14
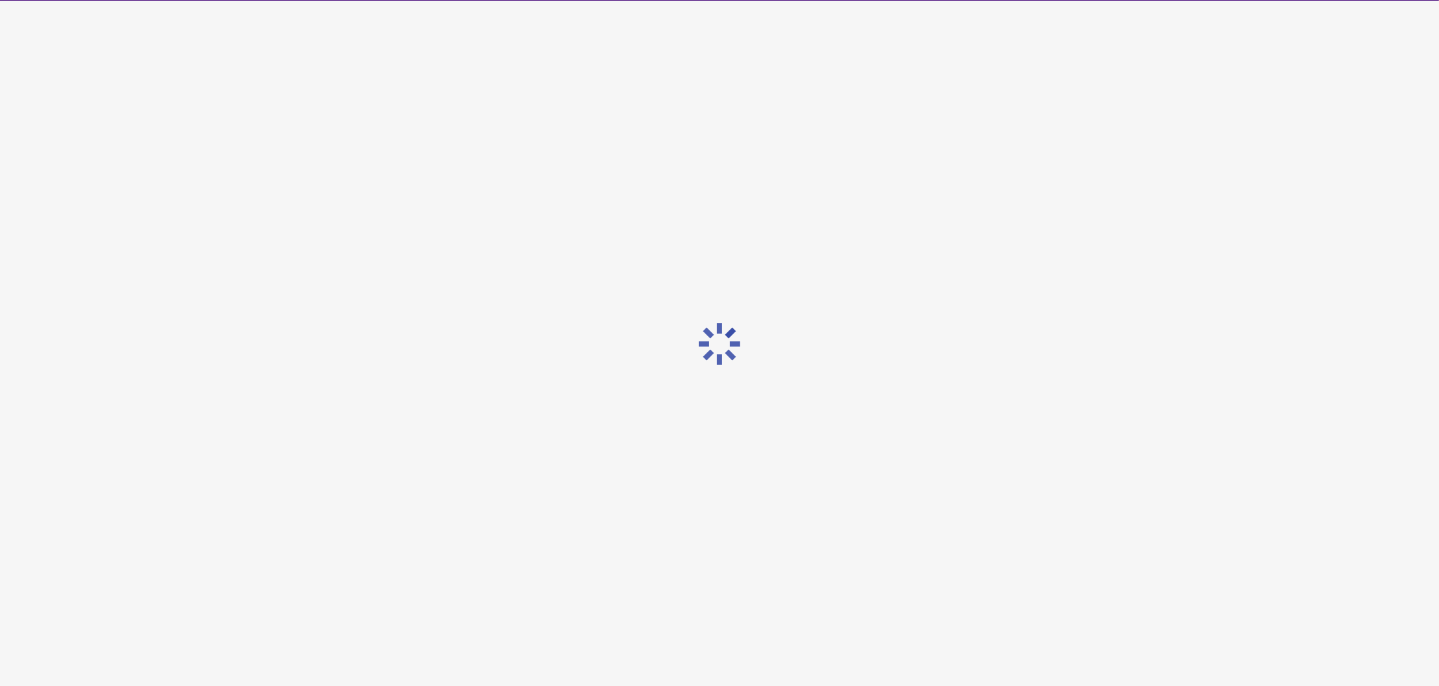
scroll to position [0, 0]
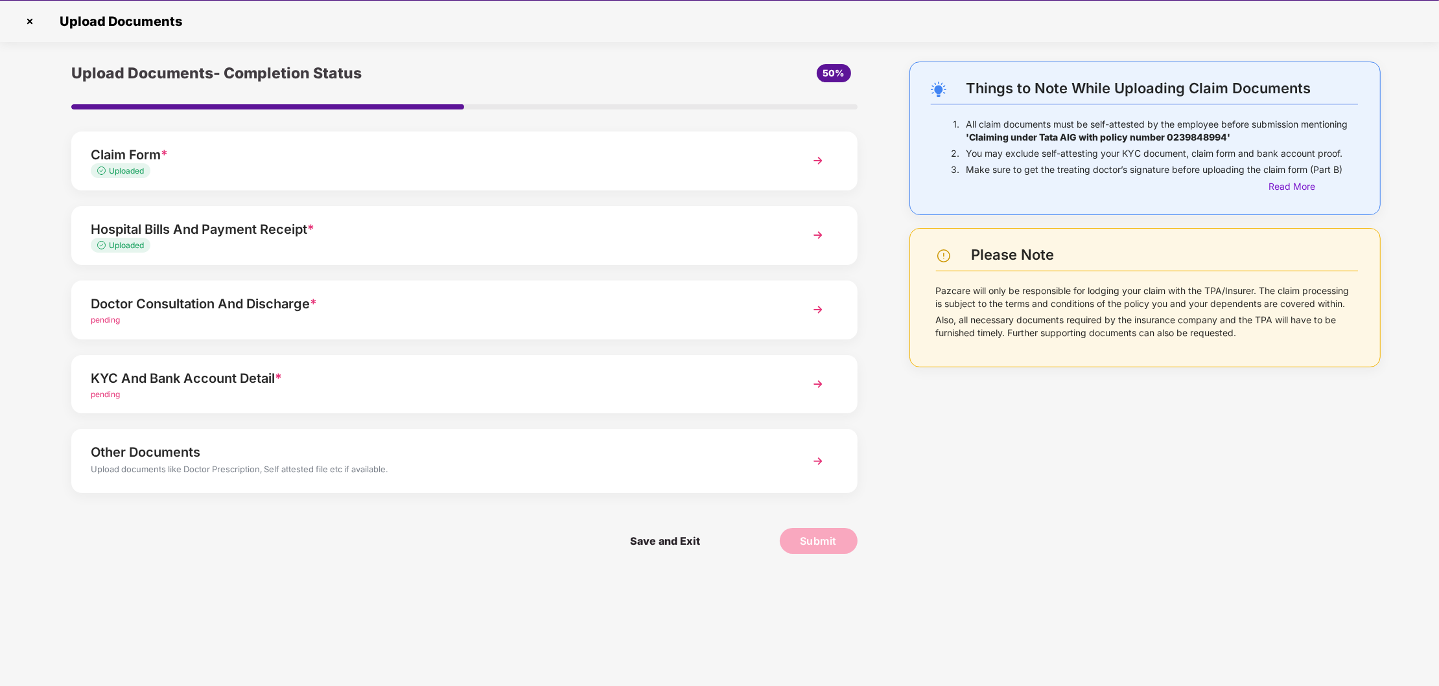
click at [818, 305] on img at bounding box center [817, 309] width 23 height 23
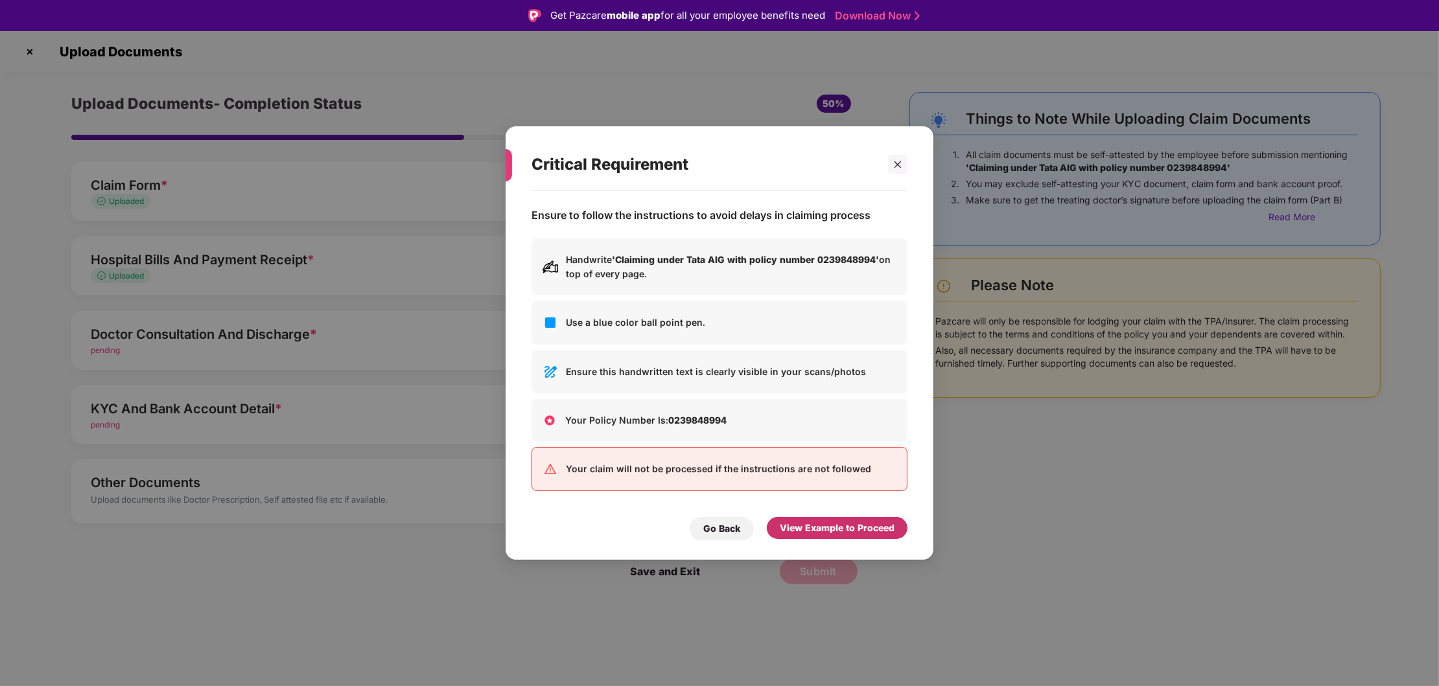
click at [842, 533] on div "View Example to Proceed" at bounding box center [837, 528] width 115 height 14
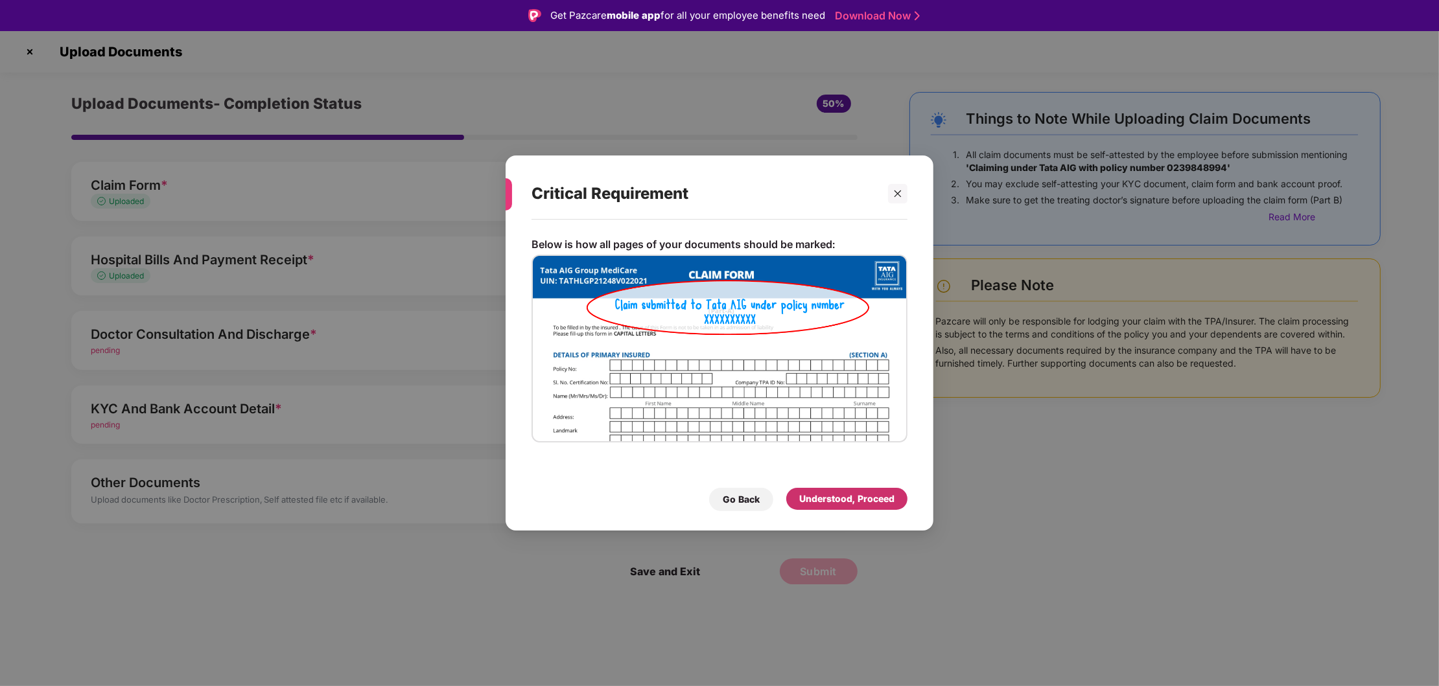
click at [858, 495] on div "Understood, Proceed" at bounding box center [846, 499] width 95 height 14
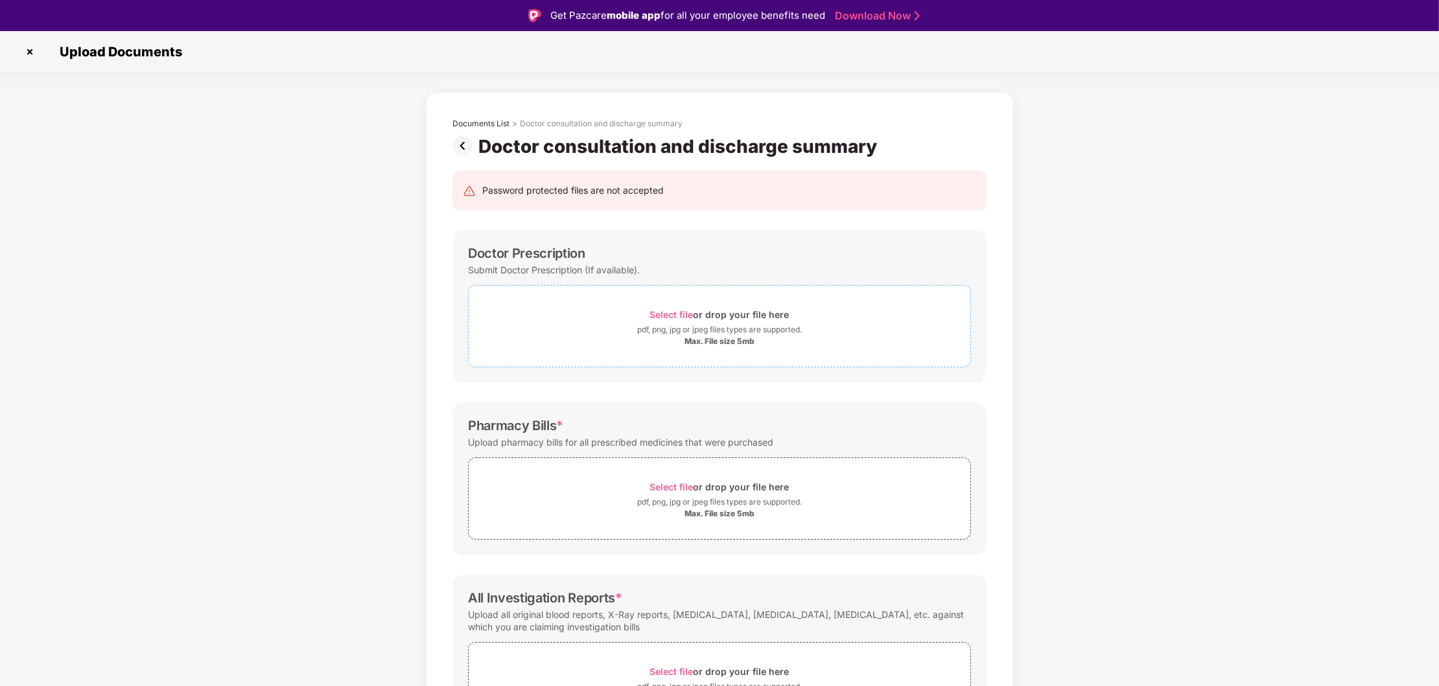
click at [690, 340] on div "Max. File size 5mb" at bounding box center [719, 341] width 70 height 10
click at [689, 521] on span "Select file or drop your file here pdf, png, jpg or jpeg files types are suppor…" at bounding box center [719, 499] width 502 height 62
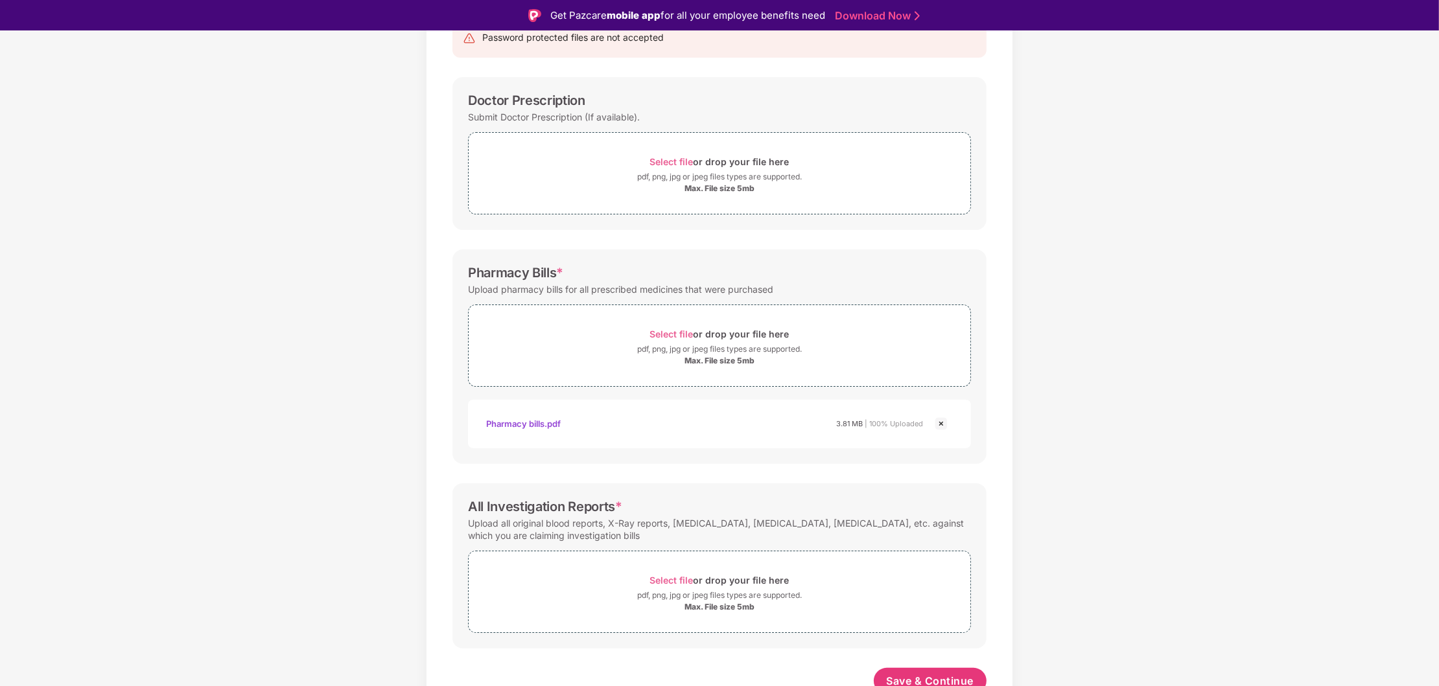
scroll to position [165, 0]
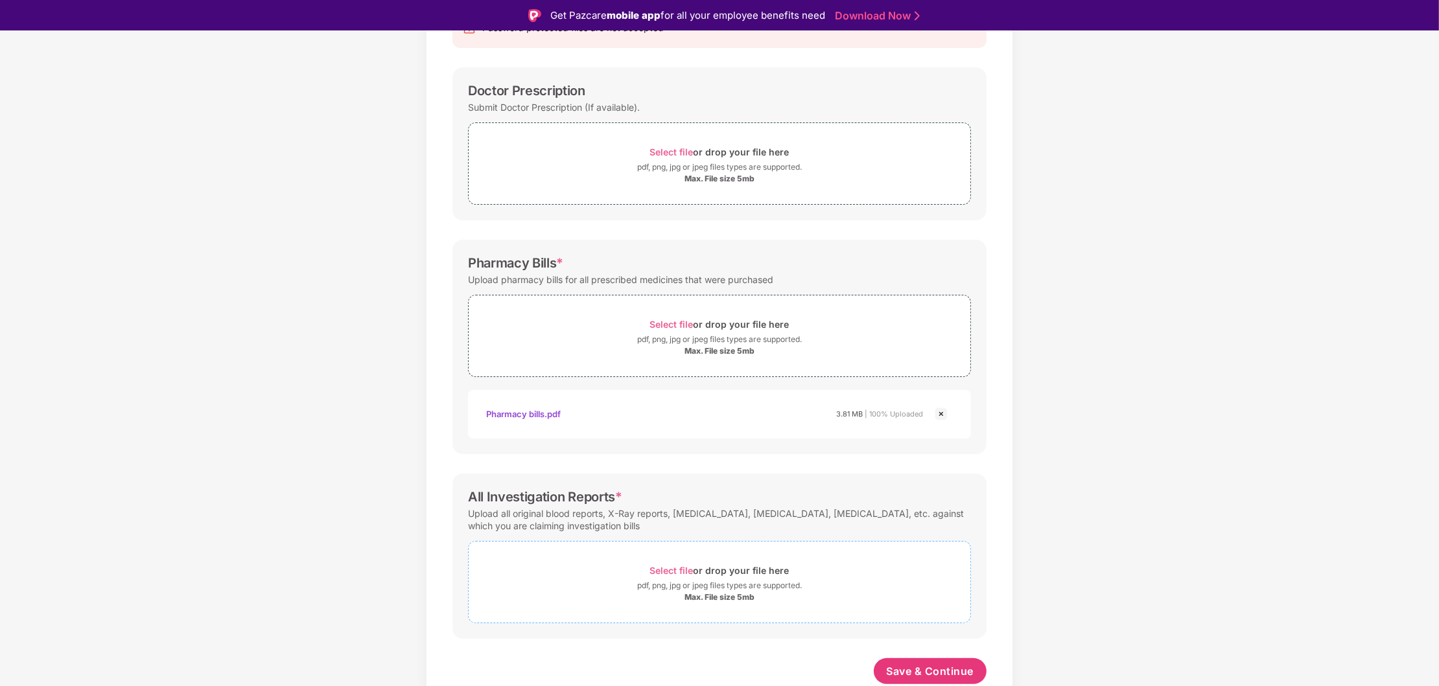
click at [713, 598] on div "Max. File size 5mb" at bounding box center [719, 597] width 70 height 10
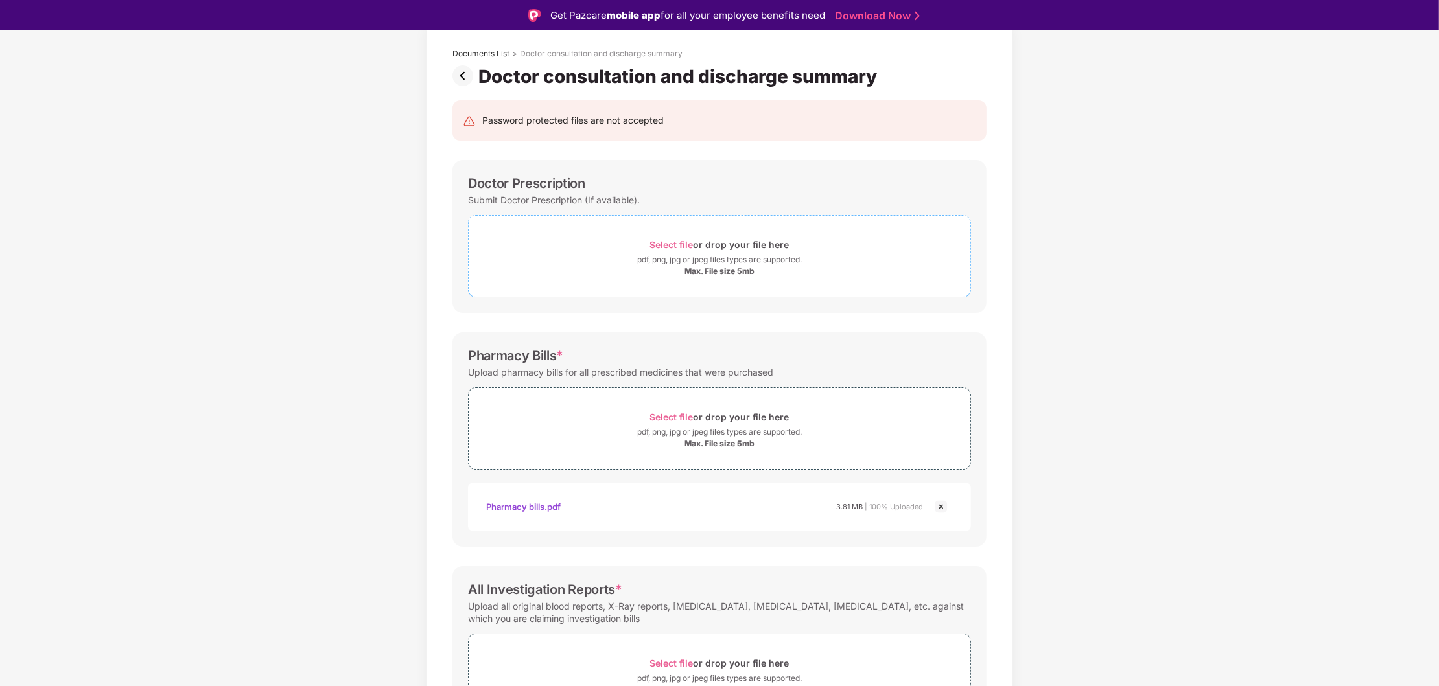
scroll to position [0, 0]
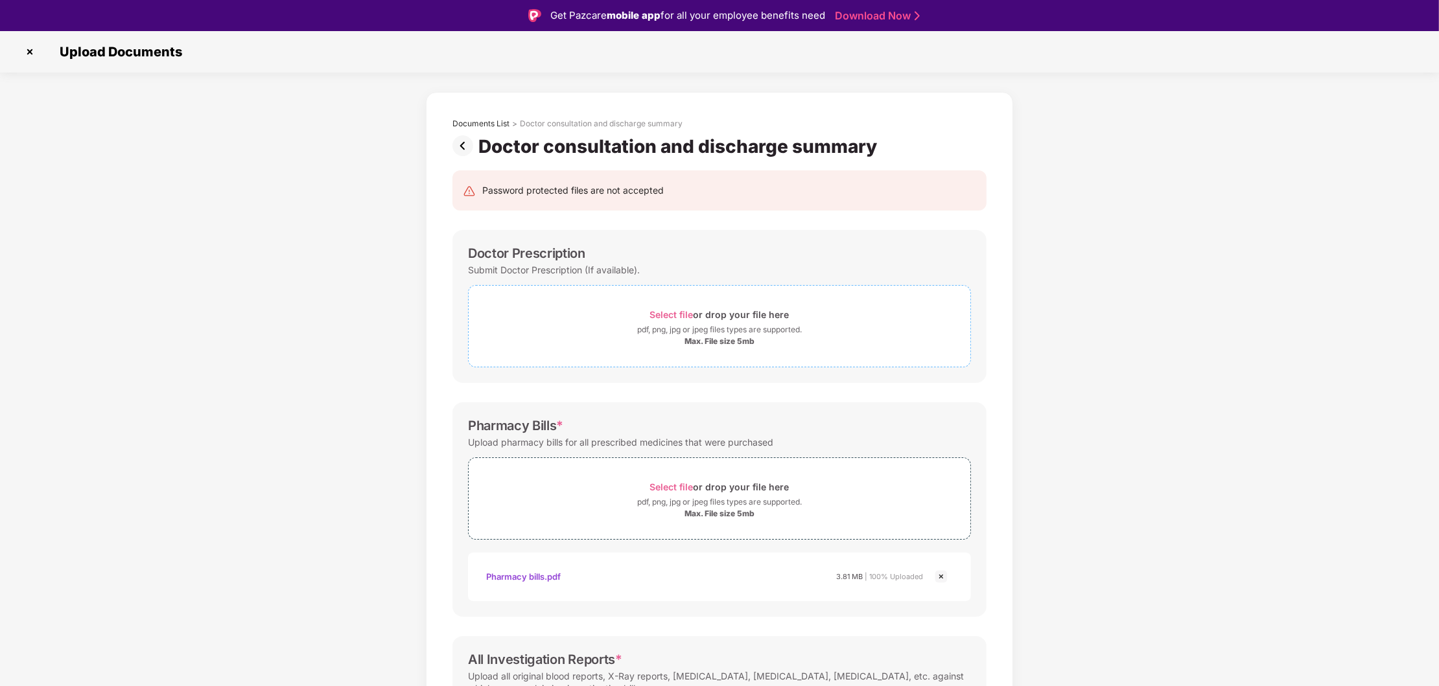
click at [656, 322] on div "Select file or drop your file here" at bounding box center [719, 314] width 139 height 17
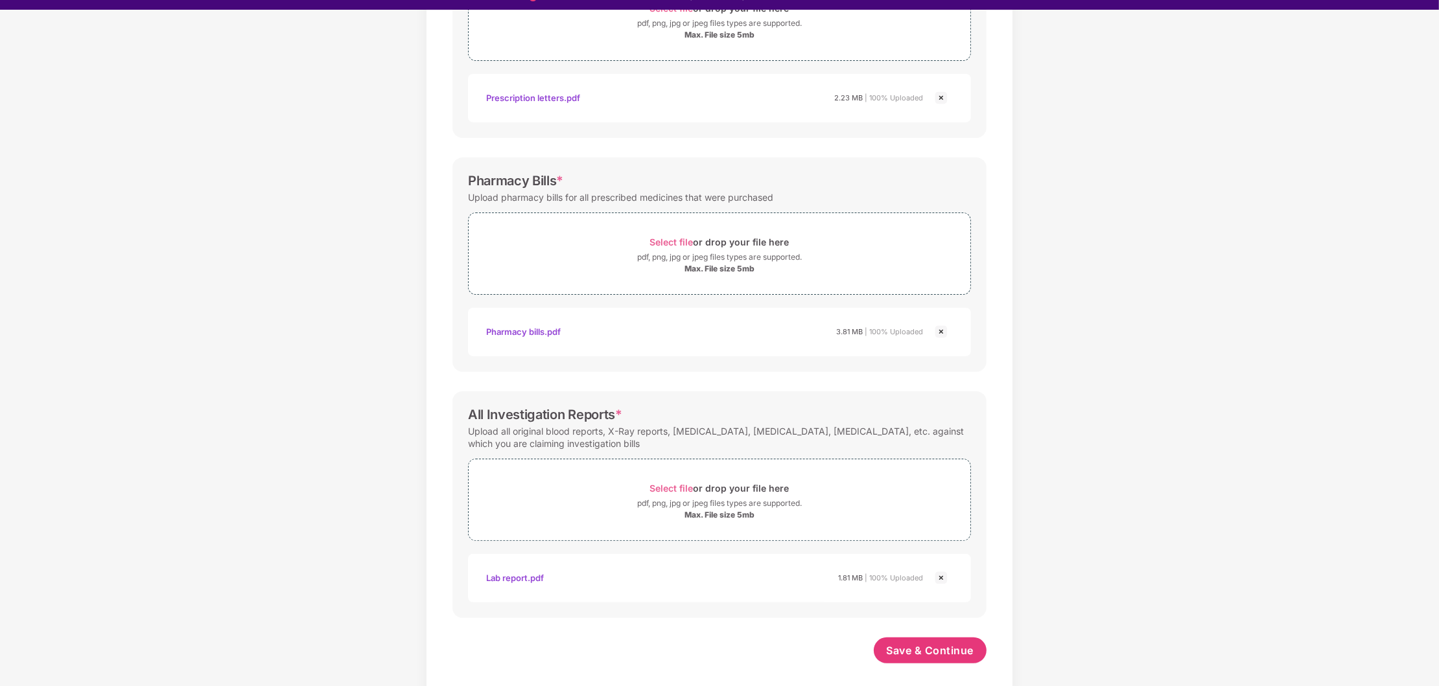
scroll to position [30, 0]
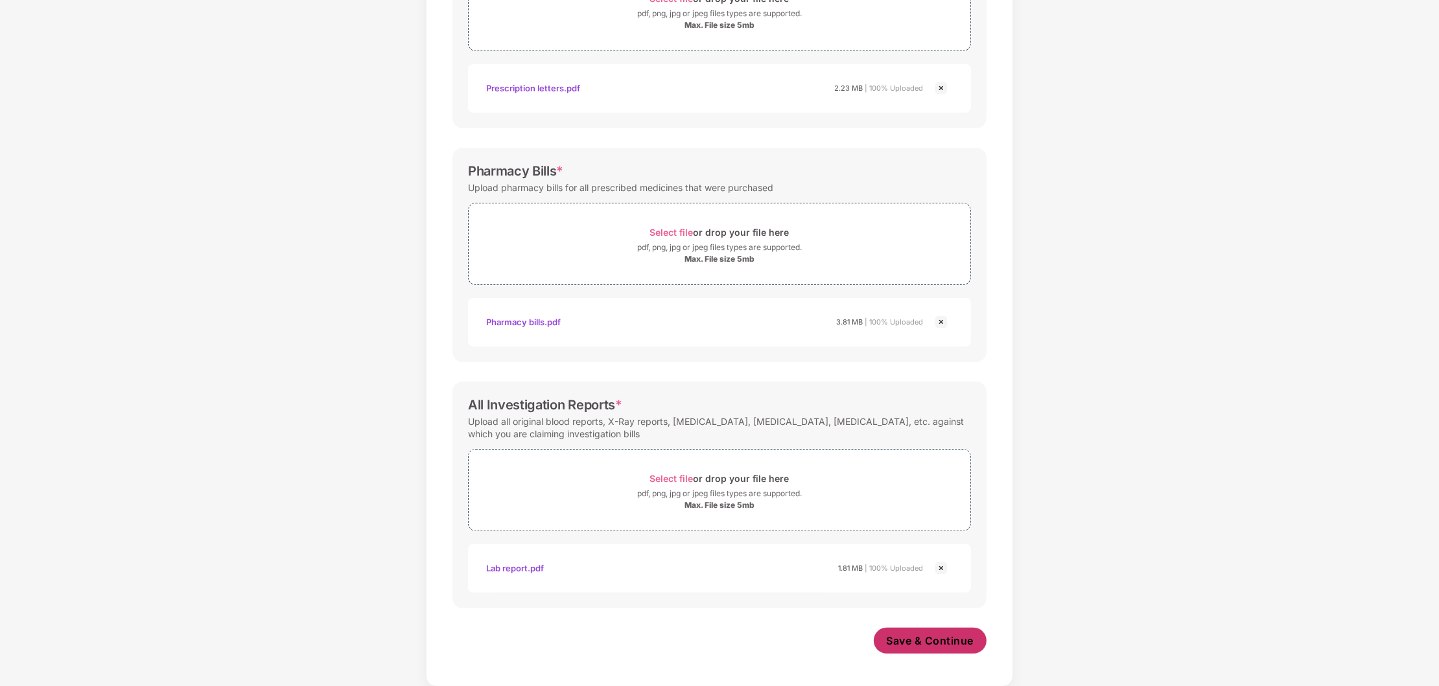
click at [934, 639] on span "Save & Continue" at bounding box center [929, 641] width 87 height 14
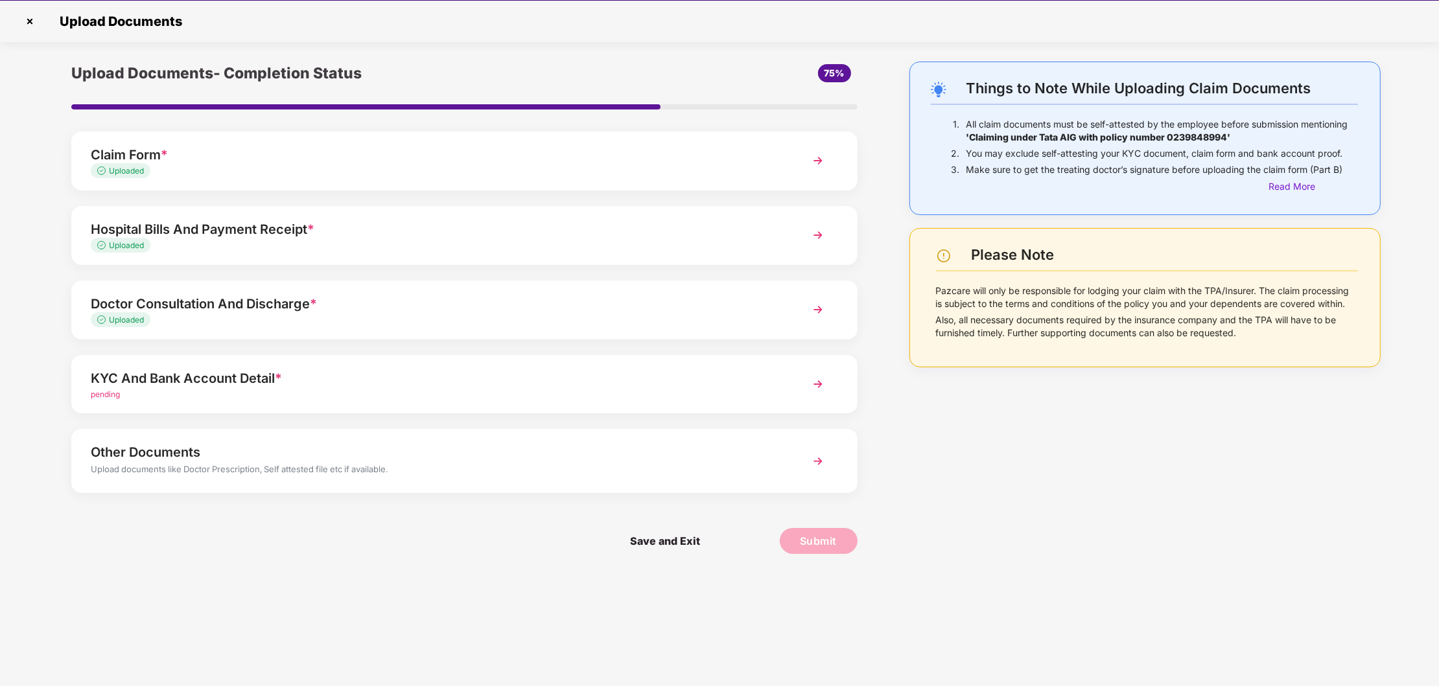
click at [817, 386] on img at bounding box center [817, 384] width 23 height 23
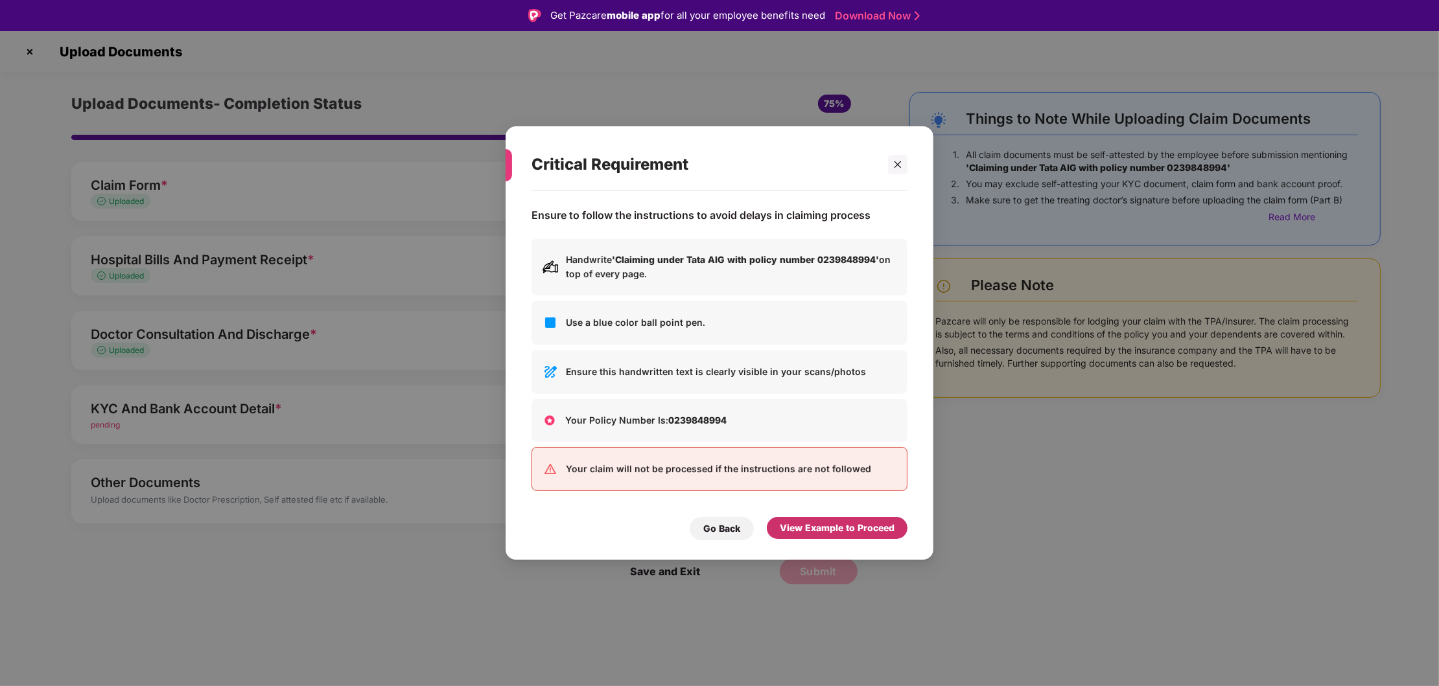
click at [843, 532] on div "View Example to Proceed" at bounding box center [837, 528] width 115 height 14
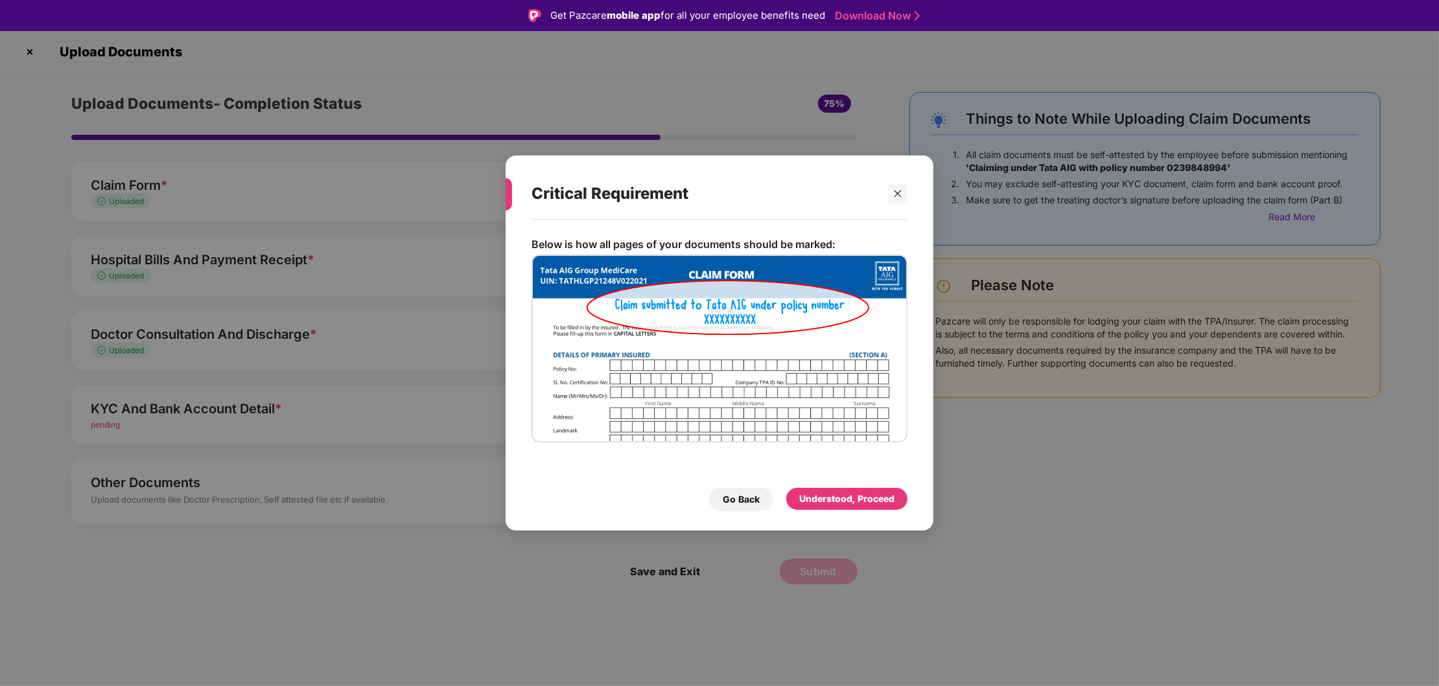
click at [850, 494] on div "Understood, Proceed" at bounding box center [846, 499] width 95 height 14
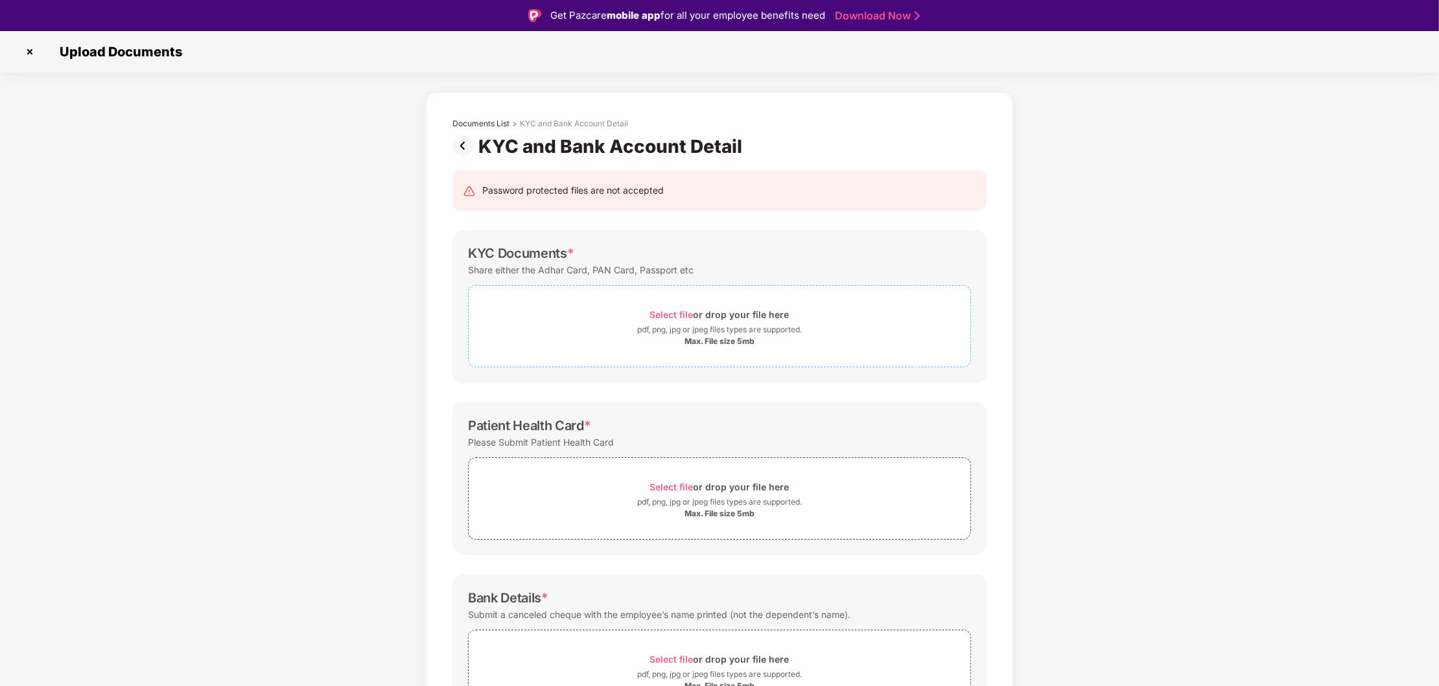
click at [693, 326] on div "pdf, png, jpg or jpeg files types are supported." at bounding box center [719, 329] width 165 height 13
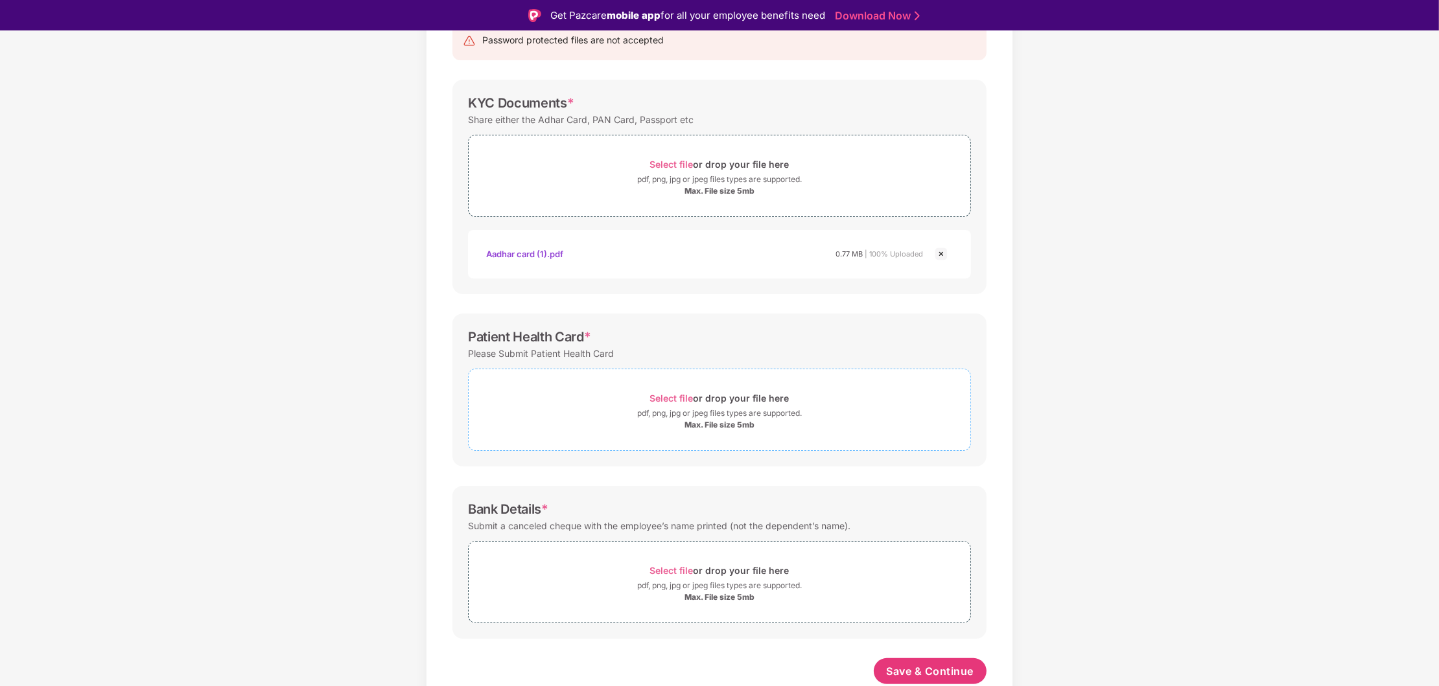
click at [737, 417] on div "pdf, png, jpg or jpeg files types are supported." at bounding box center [719, 413] width 165 height 13
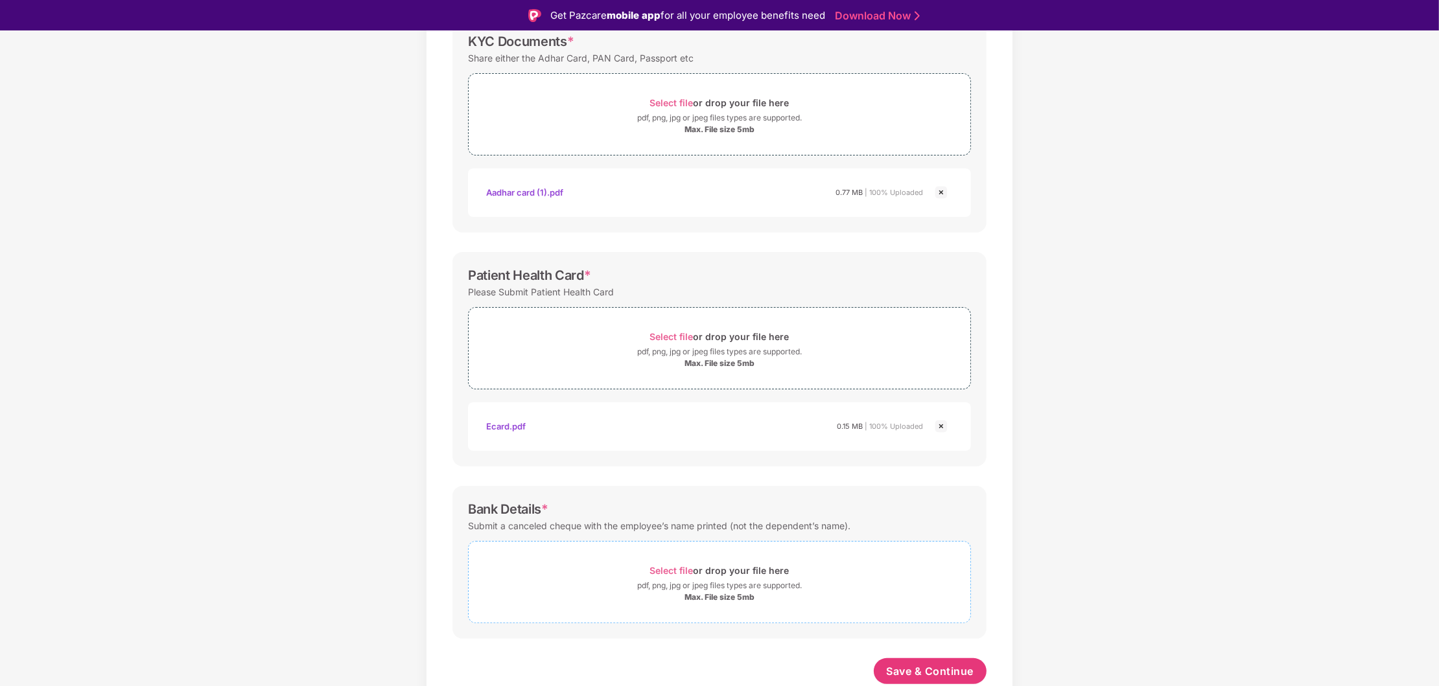
click at [708, 568] on div "Select file or drop your file here" at bounding box center [719, 570] width 139 height 17
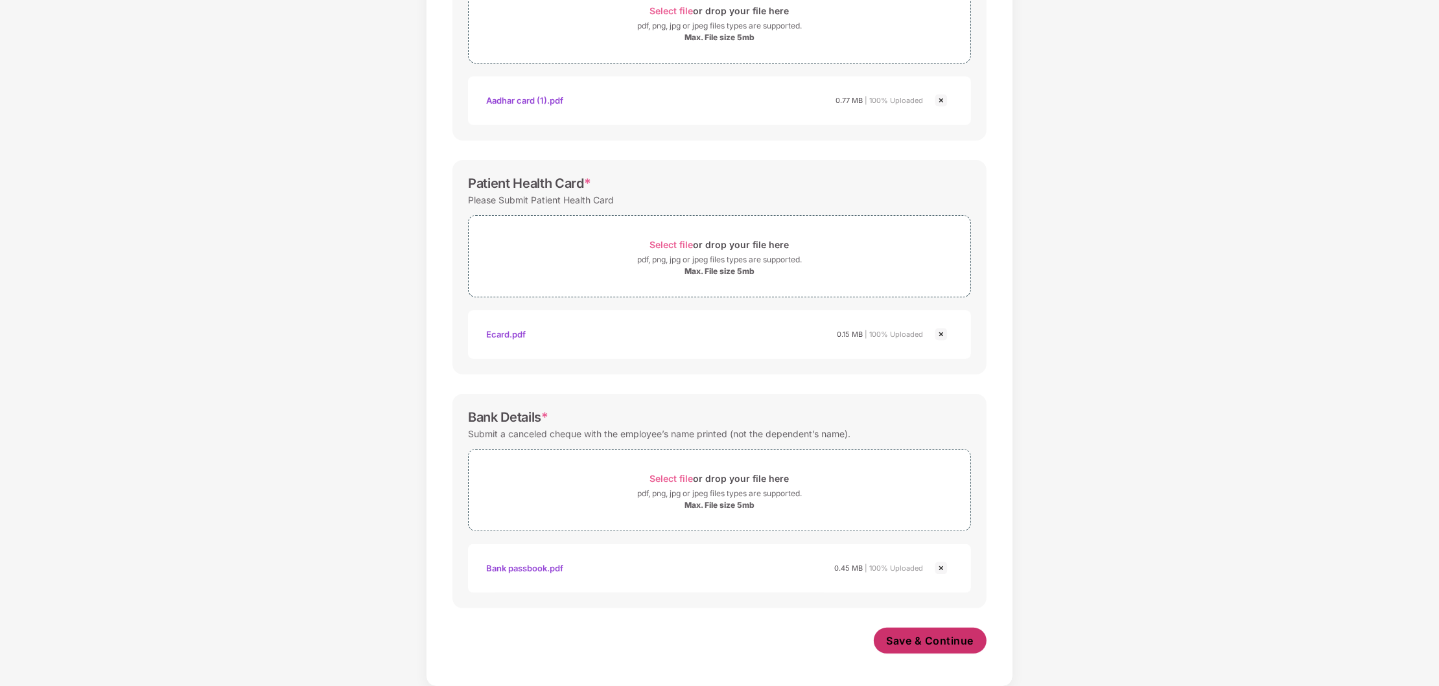
scroll to position [275, 0]
click at [942, 636] on span "Save & Continue" at bounding box center [929, 641] width 87 height 14
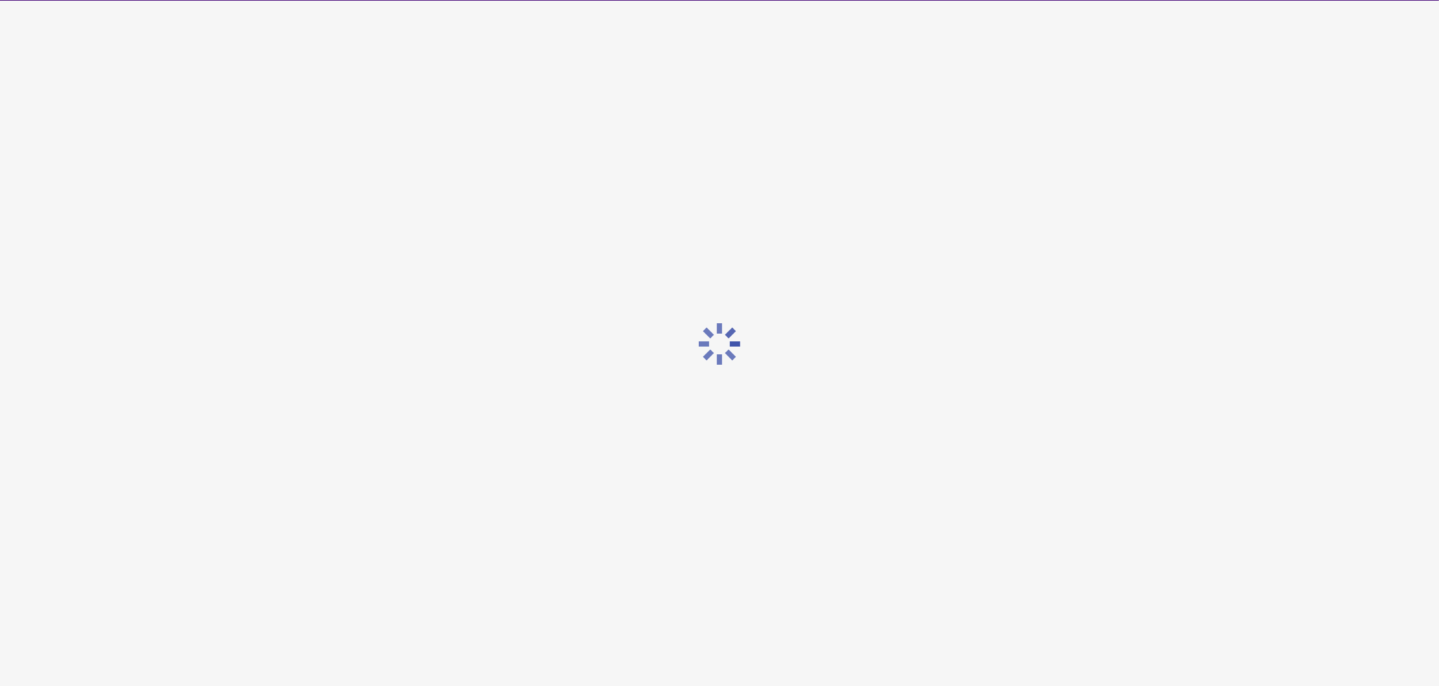
scroll to position [0, 0]
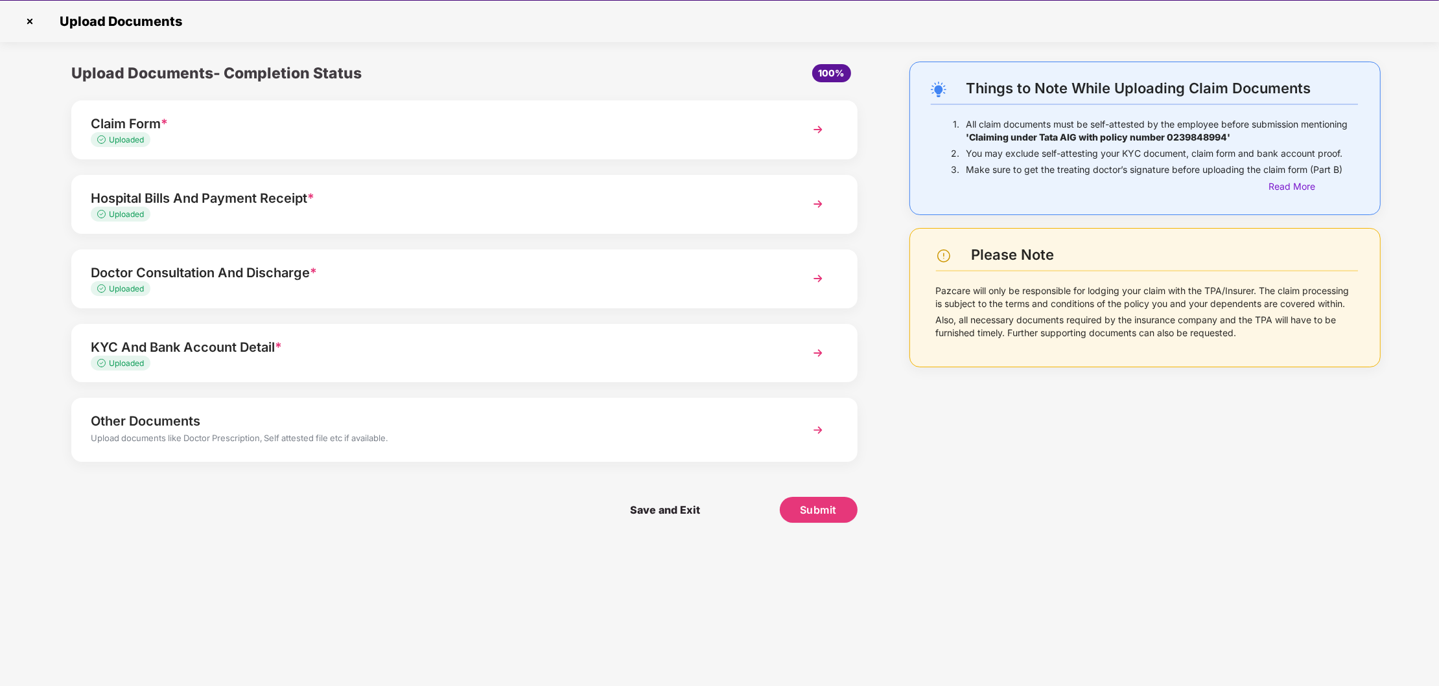
click at [814, 432] on img at bounding box center [817, 430] width 23 height 23
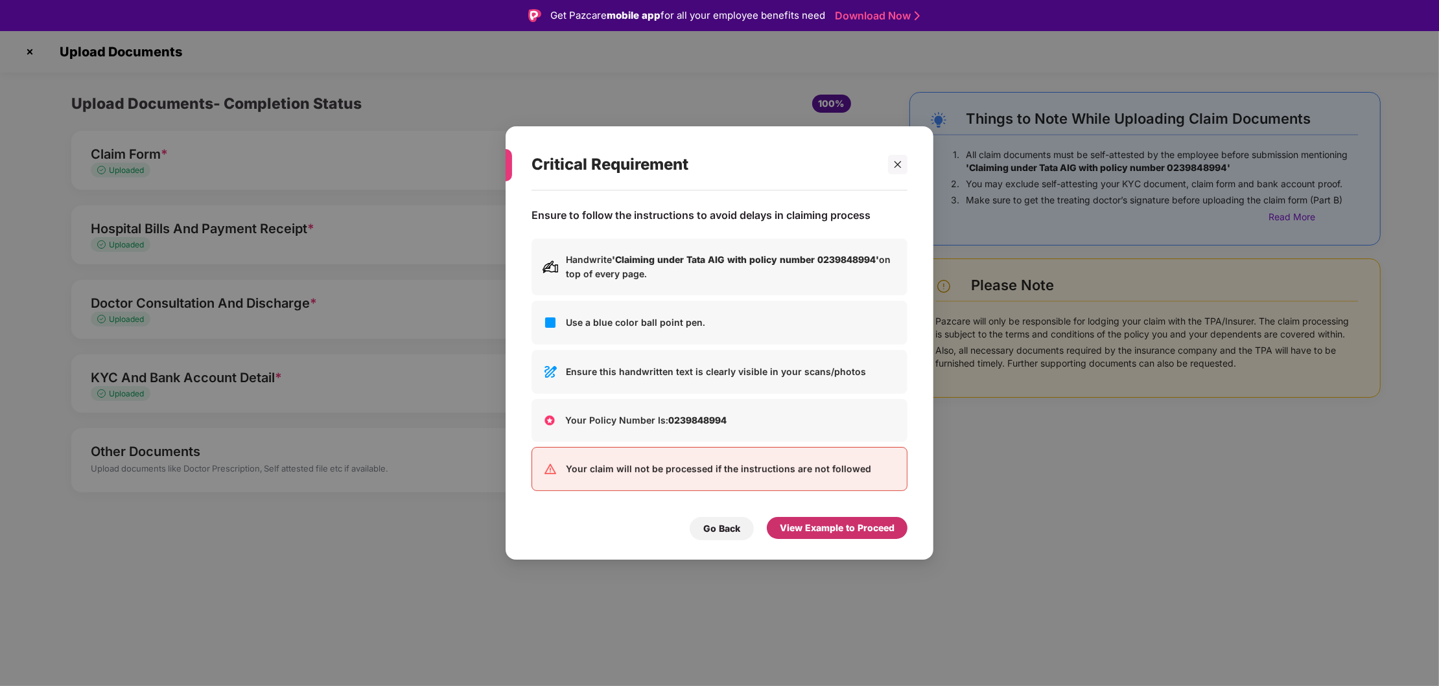
click at [842, 535] on div "View Example to Proceed" at bounding box center [837, 528] width 115 height 14
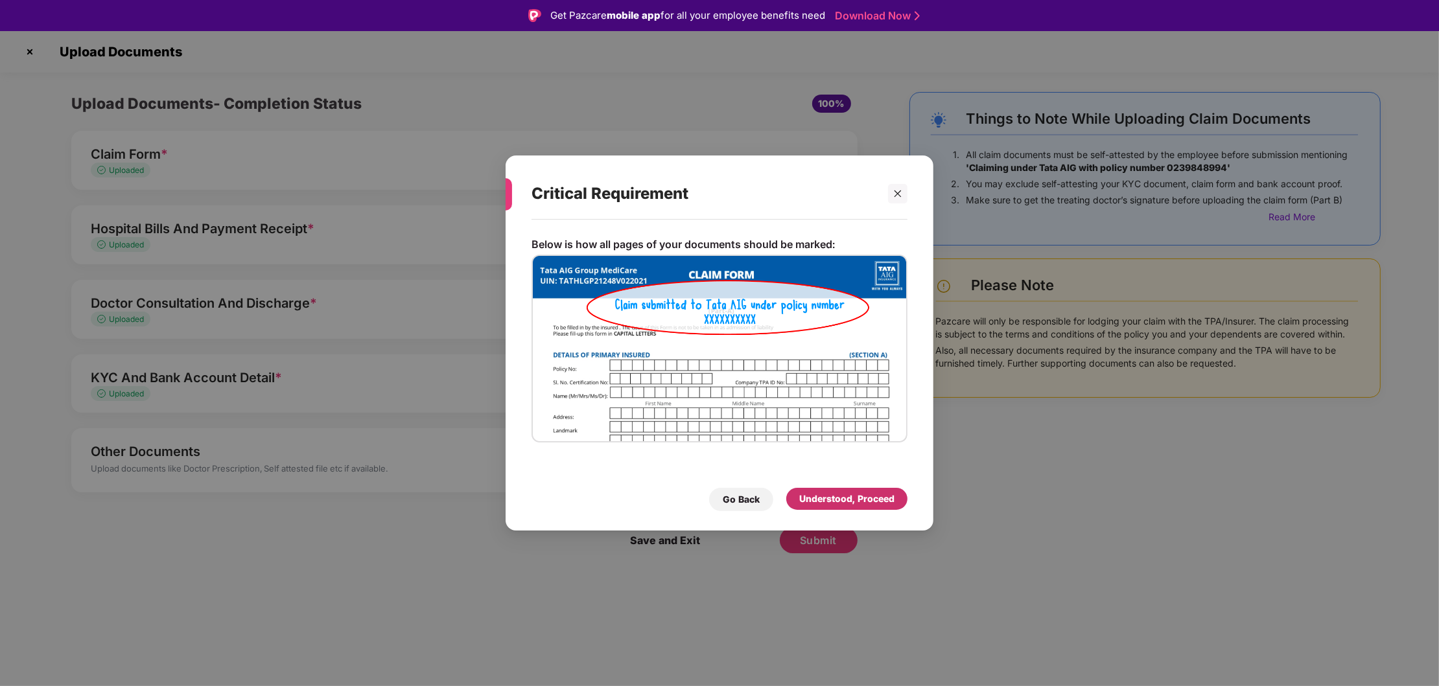
click at [860, 506] on div "Understood, Proceed" at bounding box center [846, 499] width 121 height 22
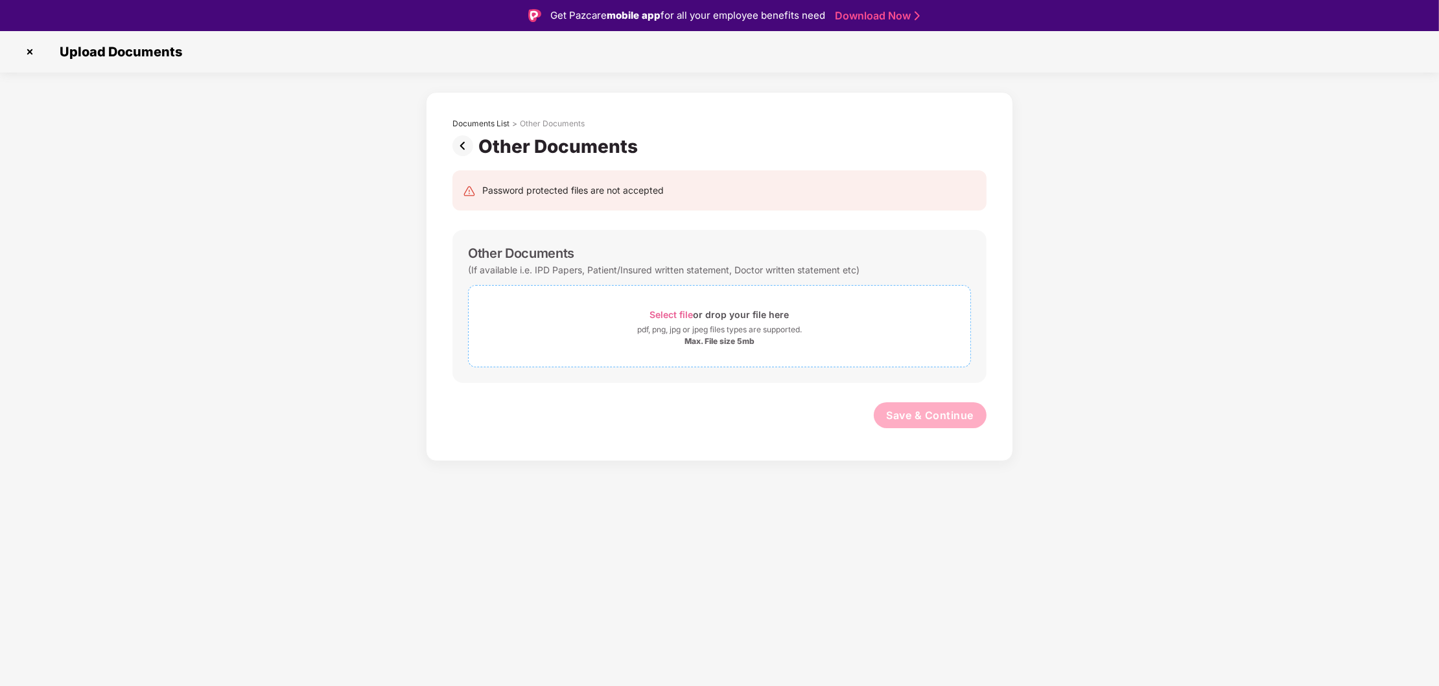
click at [699, 343] on div "Max. File size 5mb" at bounding box center [719, 341] width 70 height 10
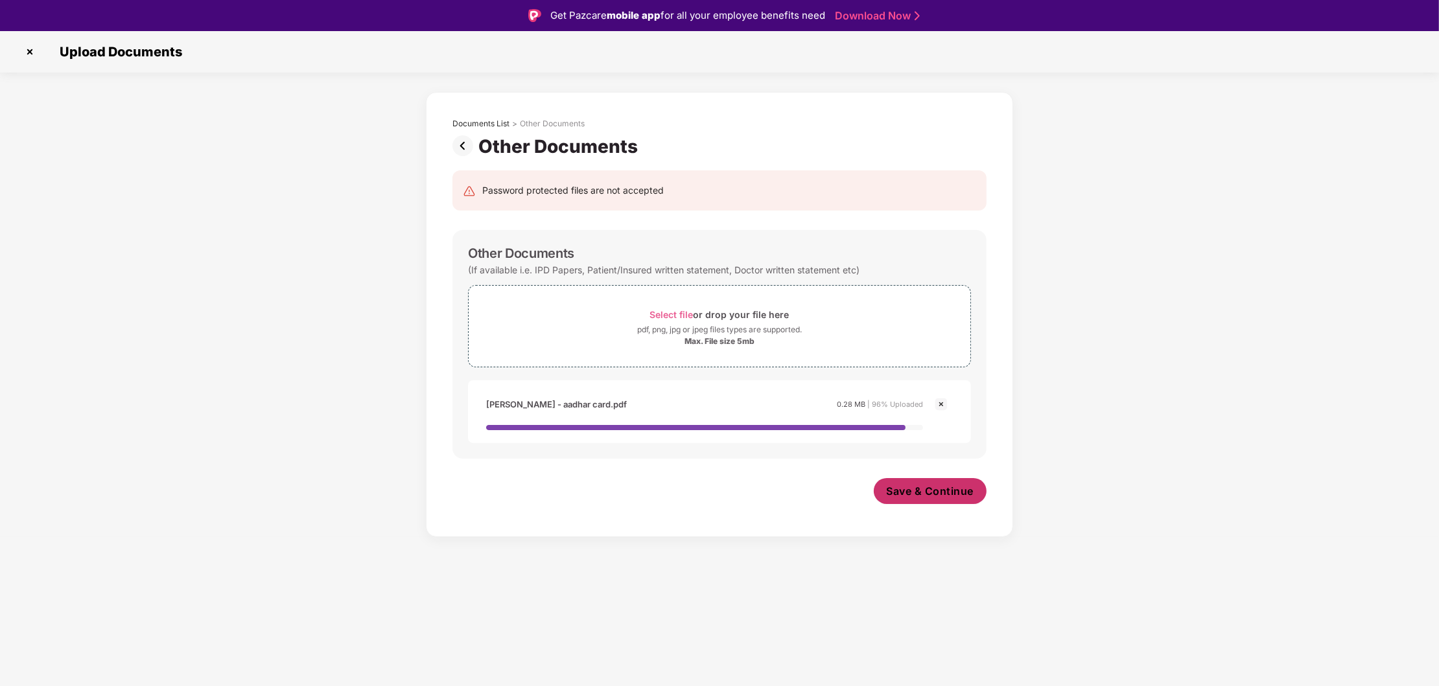
click at [939, 498] on span "Save & Continue" at bounding box center [929, 491] width 87 height 14
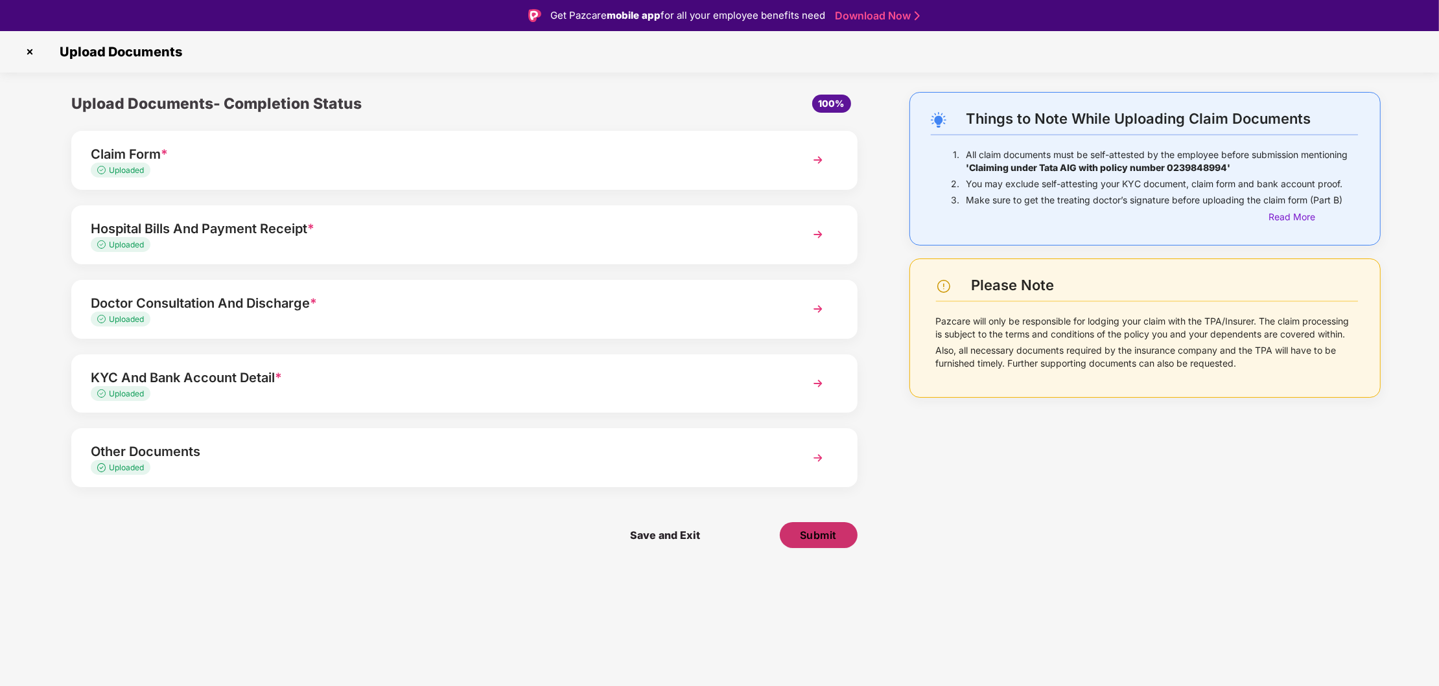
click at [813, 534] on span "Submit" at bounding box center [818, 535] width 37 height 14
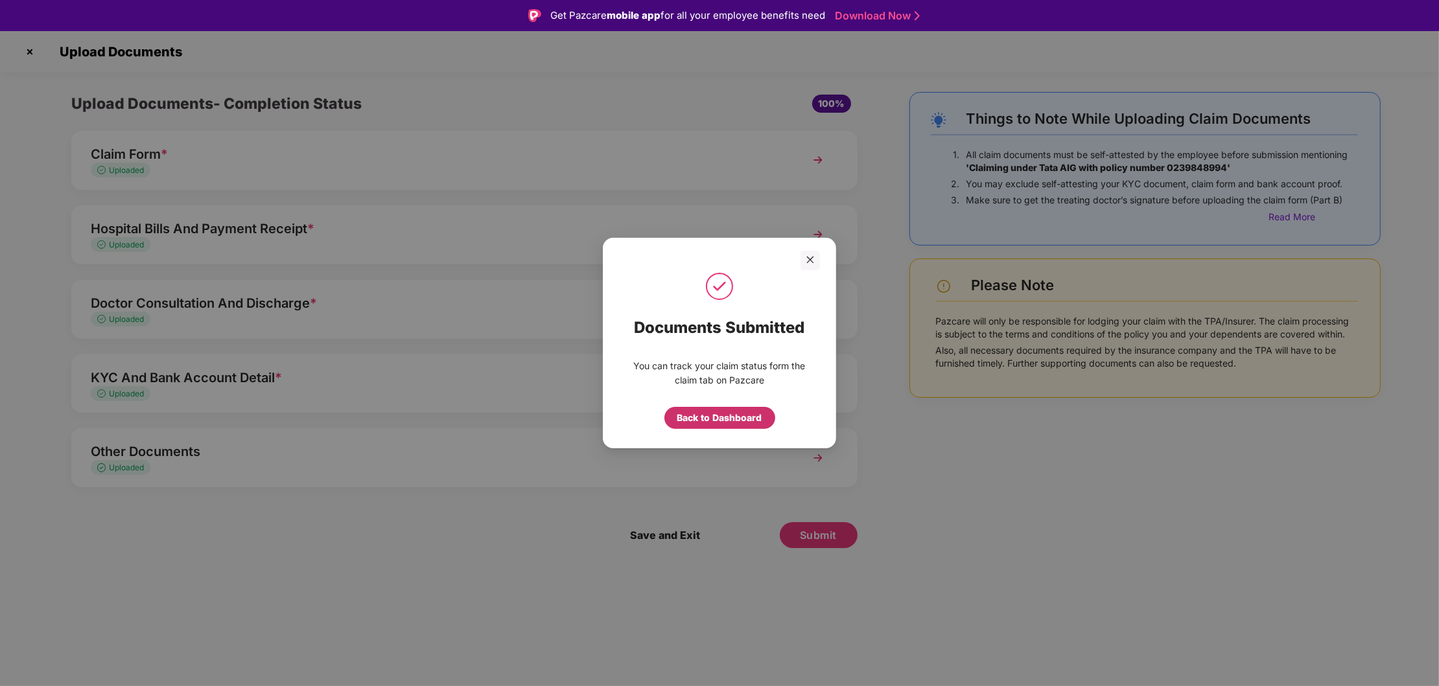
click at [722, 414] on div "Back to Dashboard" at bounding box center [719, 418] width 85 height 14
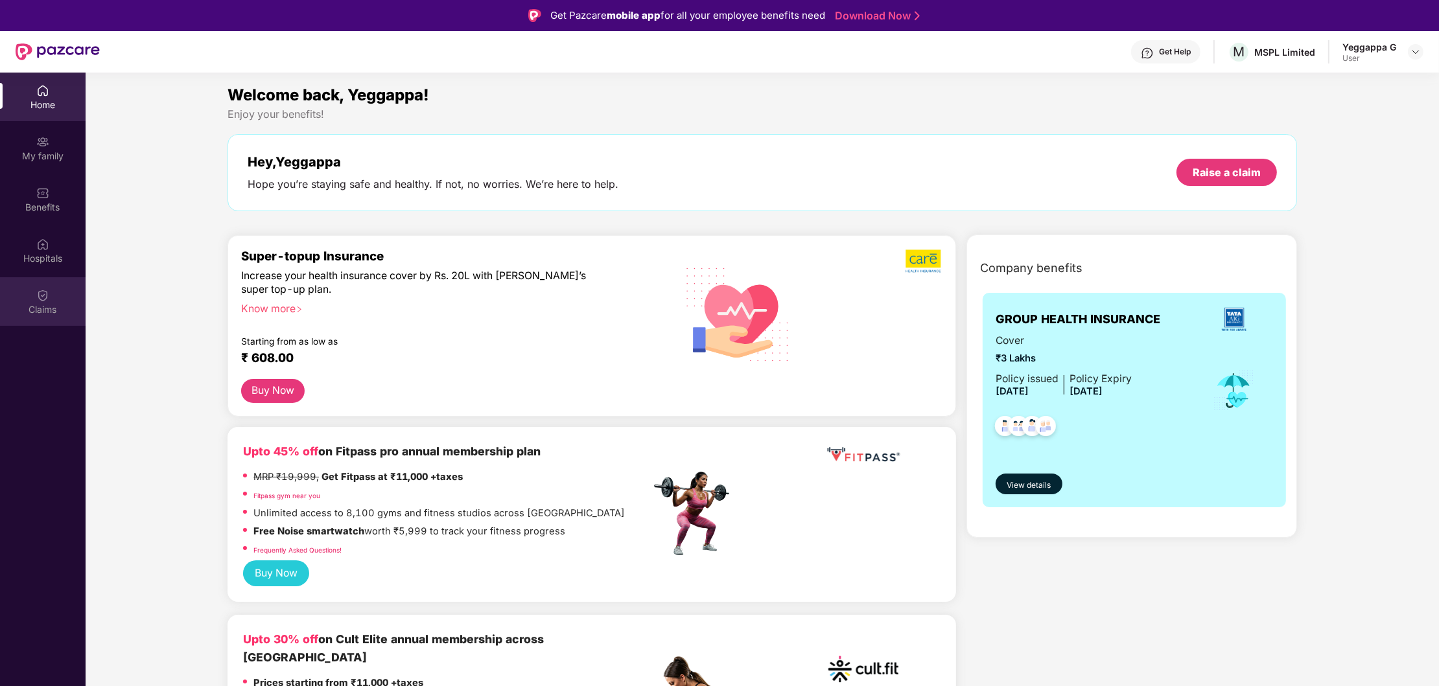
click at [32, 290] on div "Claims" at bounding box center [43, 301] width 86 height 49
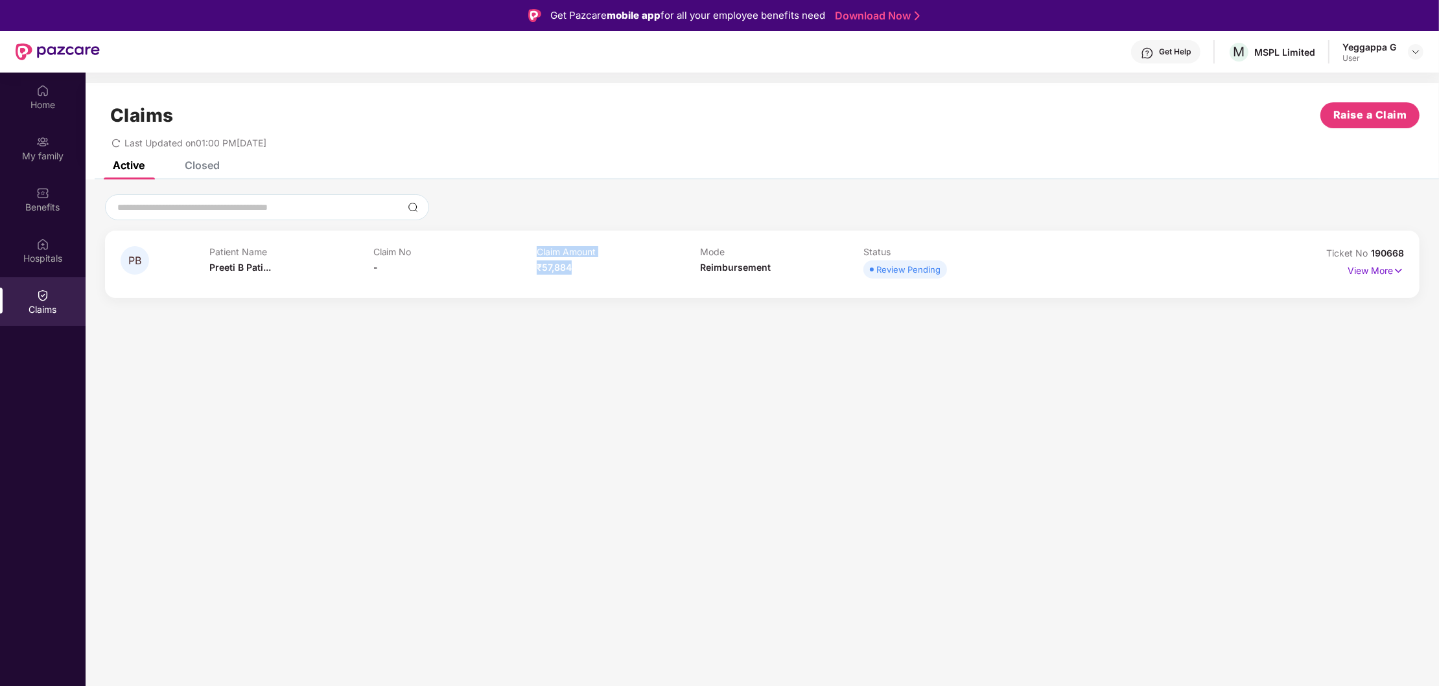
drag, startPoint x: 540, startPoint y: 270, endPoint x: 594, endPoint y: 270, distance: 53.8
click at [594, 270] on div "Patient Name Preeti B Pati... Claim No - Claim Amount ₹57,884 Mode Reimbursemen…" at bounding box center [699, 264] width 980 height 36
click at [671, 426] on section "Claims Raise a Claim Last Updated on 01:00 PM, 15 Oct 2025 Active Closed PB Pat…" at bounding box center [762, 416] width 1353 height 686
click at [1410, 49] on div at bounding box center [1415, 52] width 16 height 16
click at [1286, 86] on div "Logout" at bounding box center [1354, 82] width 168 height 25
